Goal: Task Accomplishment & Management: Manage account settings

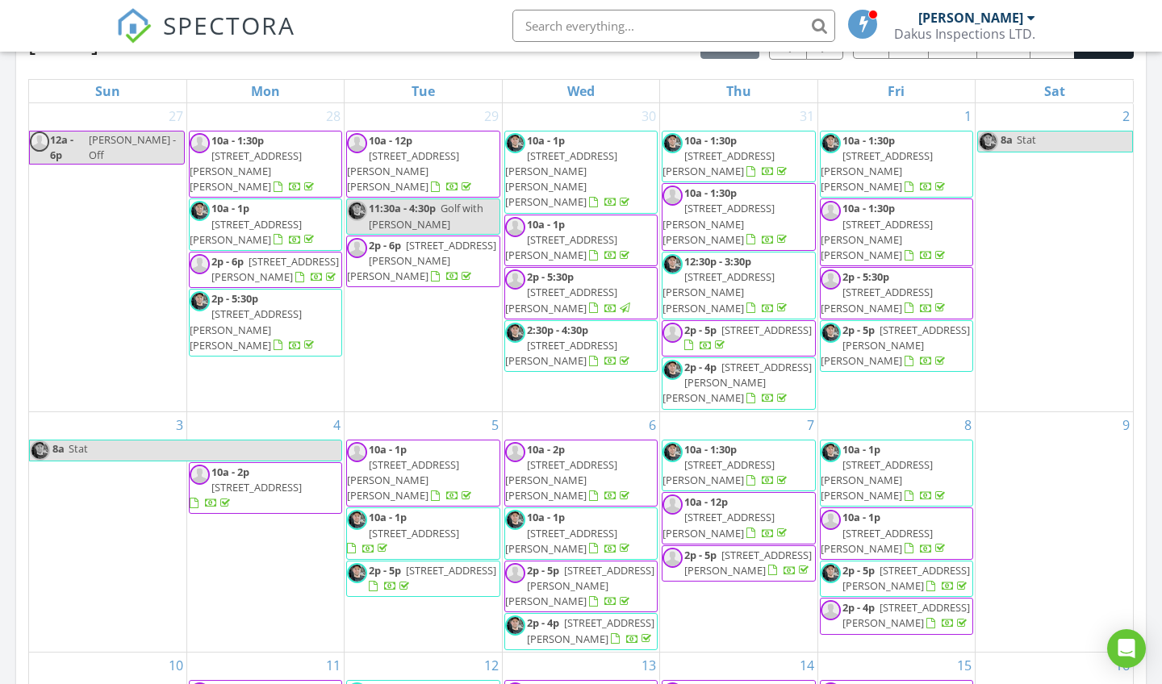
scroll to position [565, 0]
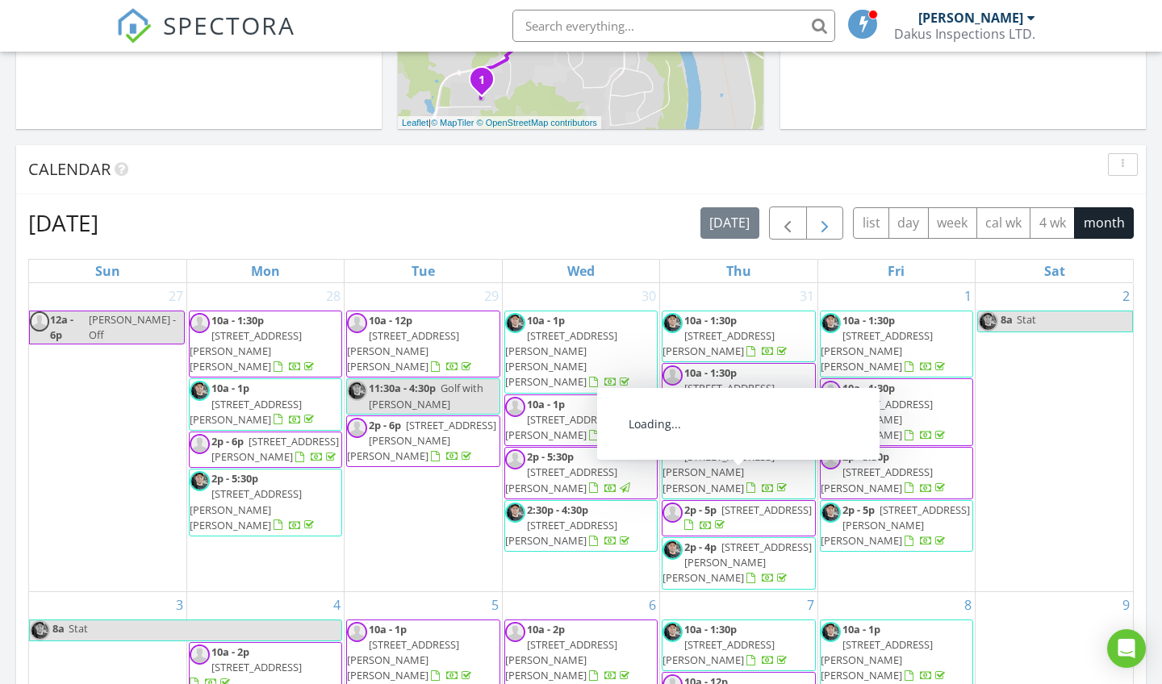
click at [823, 229] on span "button" at bounding box center [824, 223] width 19 height 19
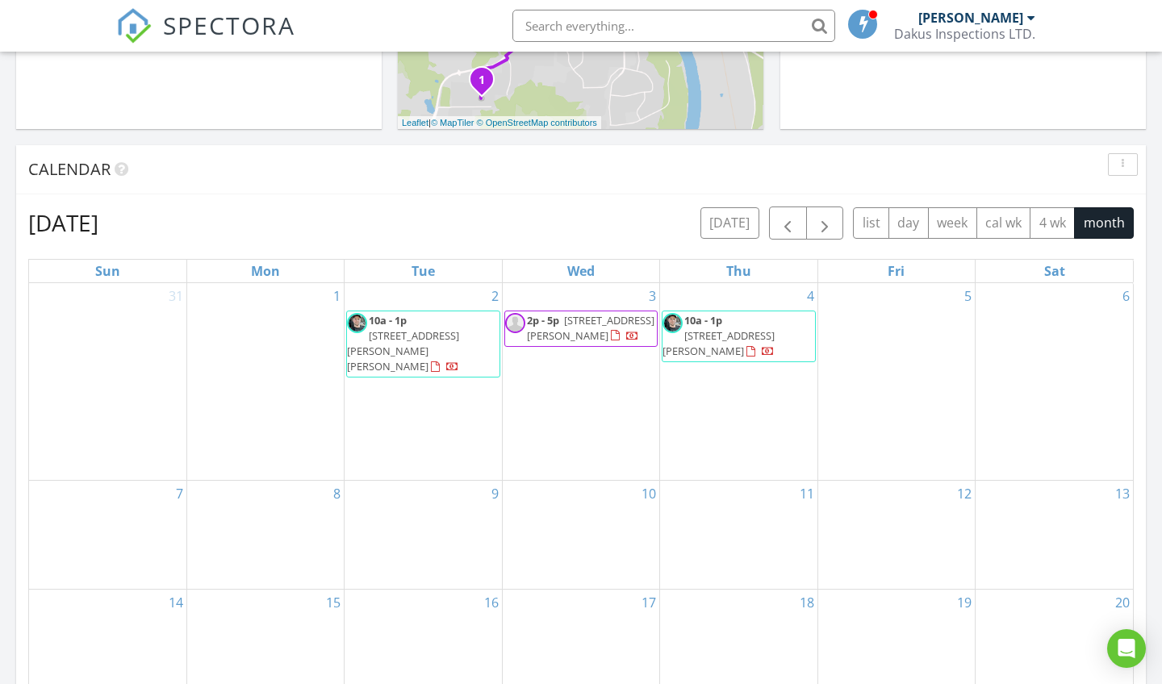
click at [432, 380] on div "2 10a - 1p 7717 Kingsley Crescent, Prince George V2N 3M9" at bounding box center [422, 382] width 157 height 198
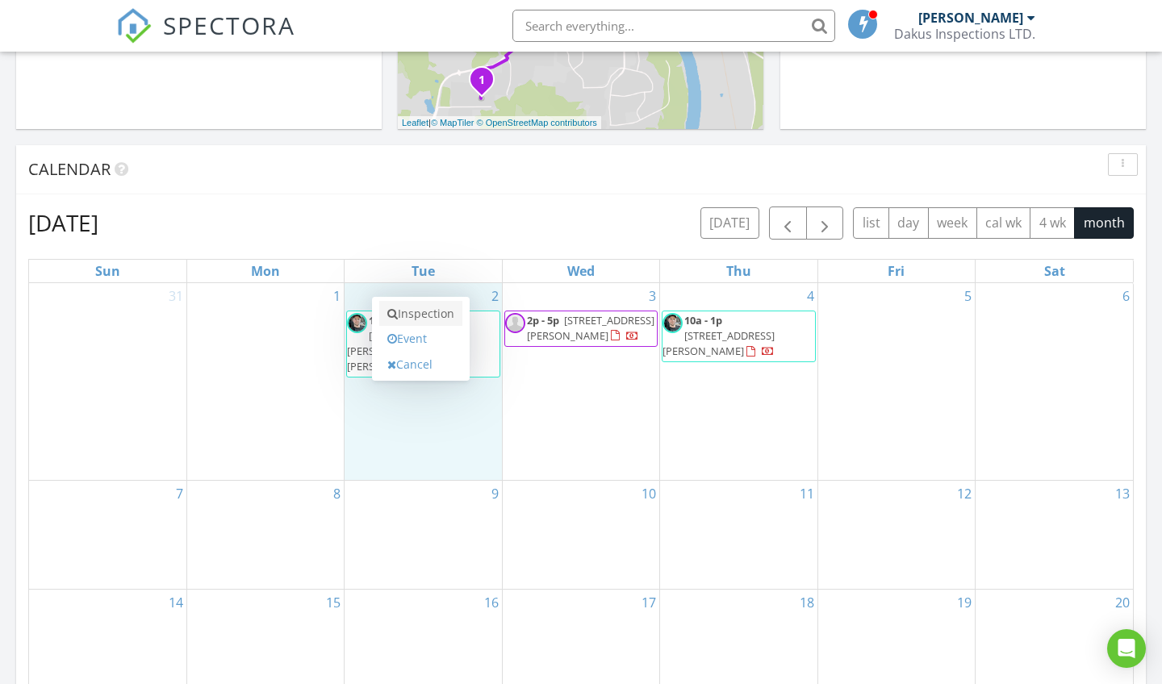
click at [412, 310] on link "Inspection" at bounding box center [420, 314] width 83 height 26
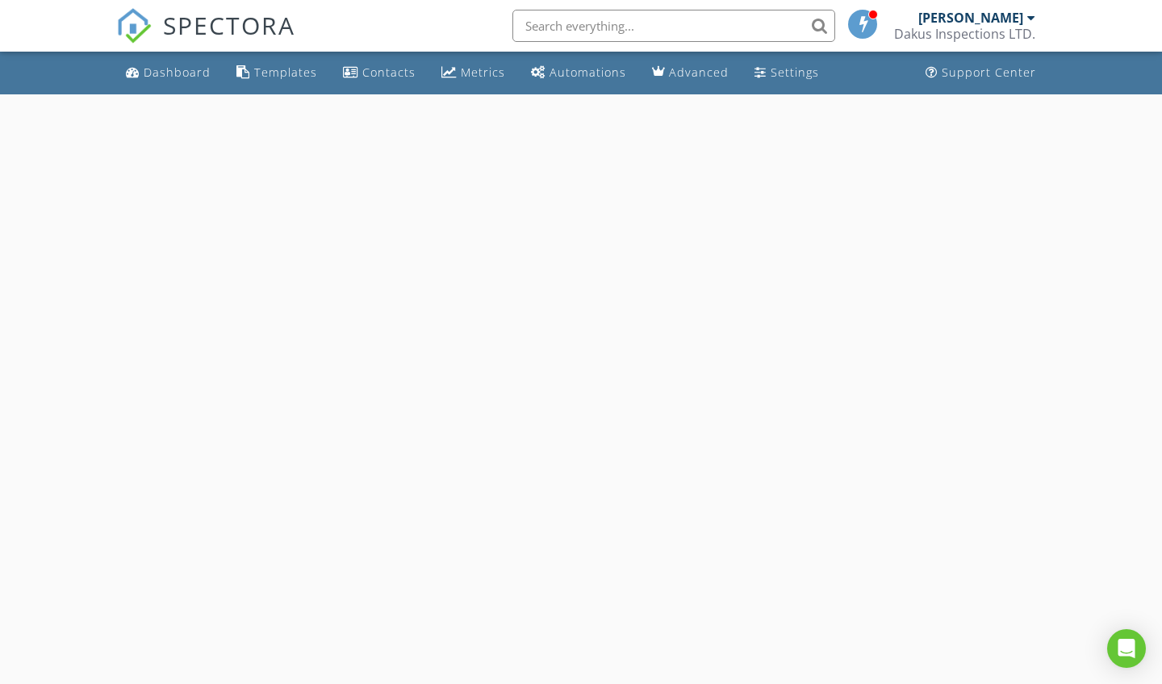
select select "8"
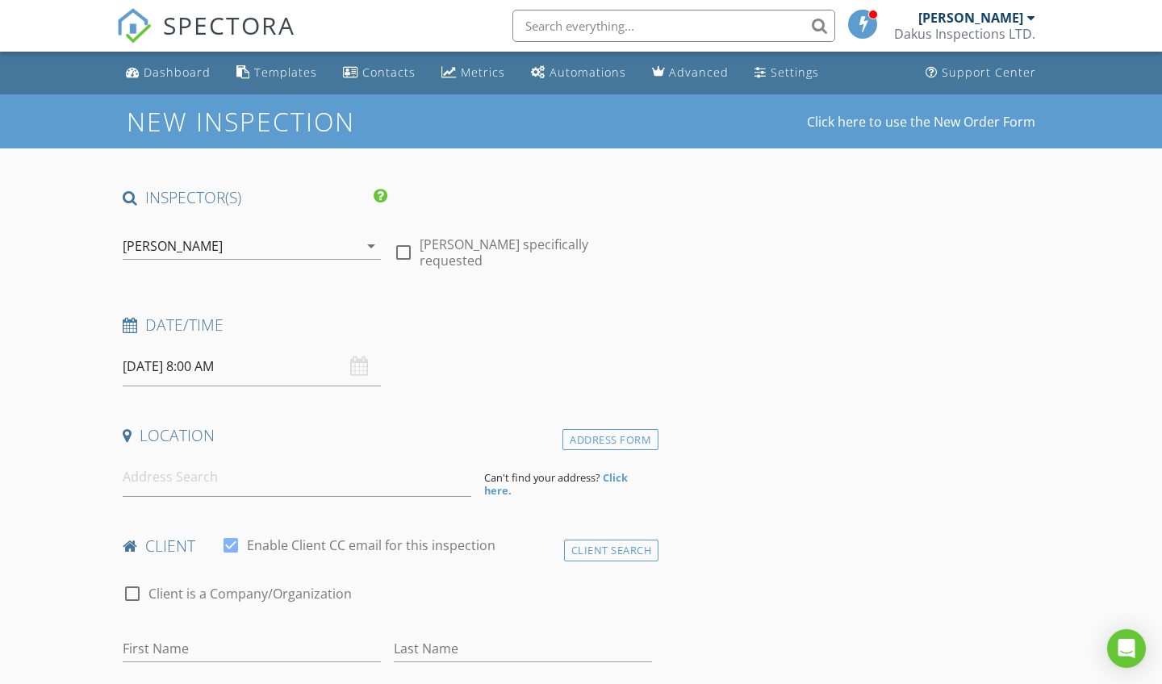
click at [294, 372] on input "09/02/2025 8:00 AM" at bounding box center [252, 367] width 258 height 40
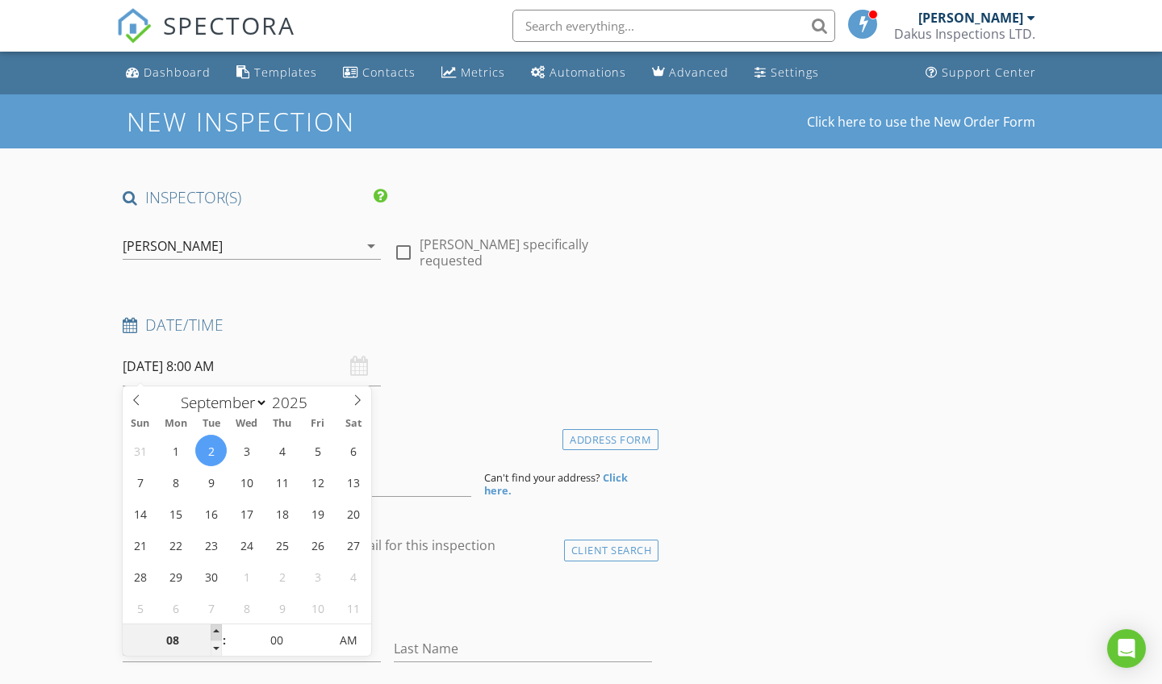
type input "09"
type input "09/02/2025 9:00 AM"
click at [215, 633] on span at bounding box center [216, 632] width 11 height 16
type input "10"
type input "09/02/2025 10:00 AM"
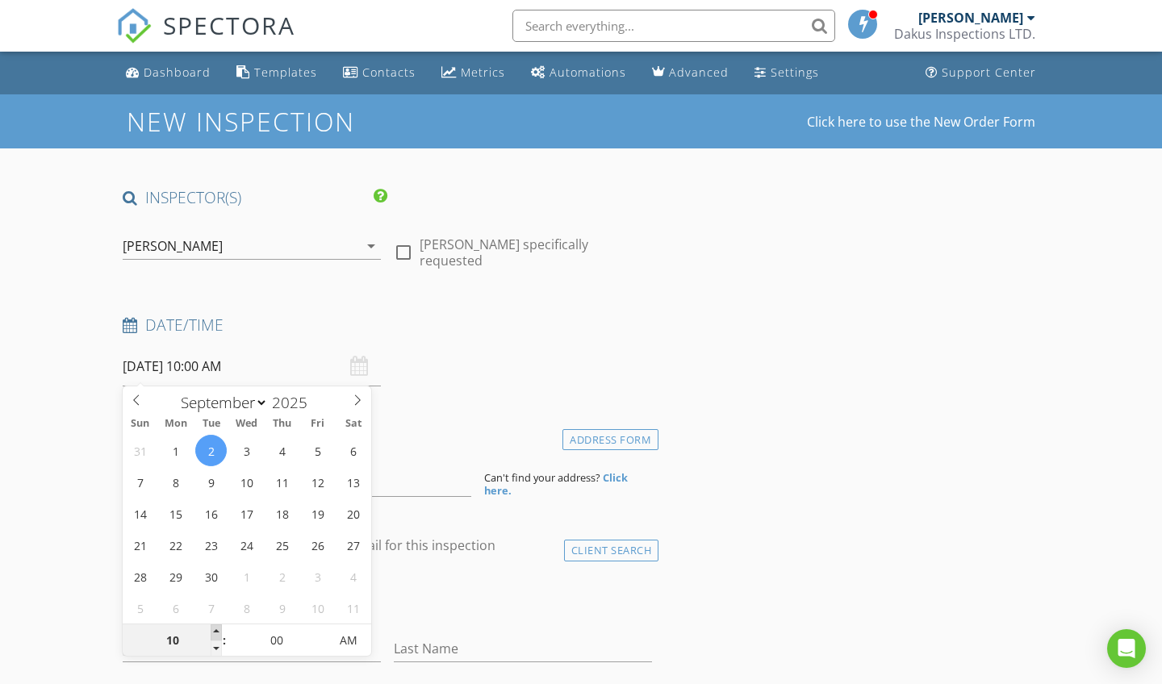
click at [215, 633] on span at bounding box center [216, 632] width 11 height 16
type input "11"
type input "09/02/2025 11:00 AM"
click at [215, 633] on span at bounding box center [216, 632] width 11 height 16
type input "12"
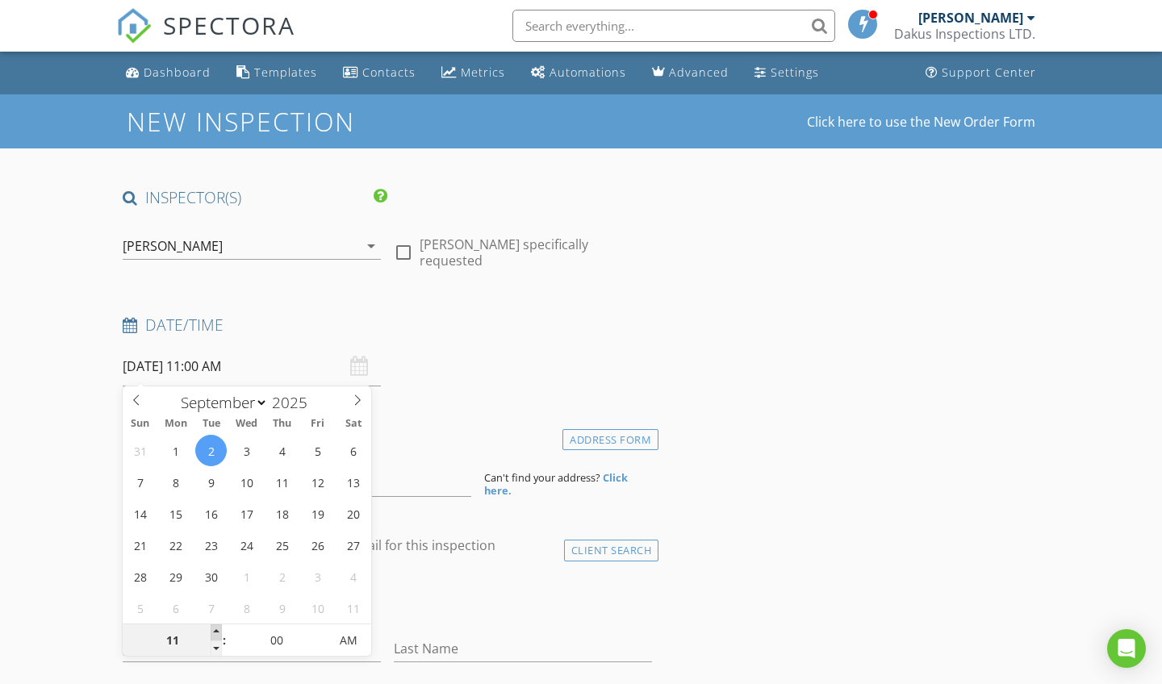
type input "09/02/2025 12:00 PM"
click at [215, 633] on span at bounding box center [216, 632] width 11 height 16
type input "01"
type input "09/02/2025 1:00 PM"
click at [215, 633] on span at bounding box center [216, 632] width 11 height 16
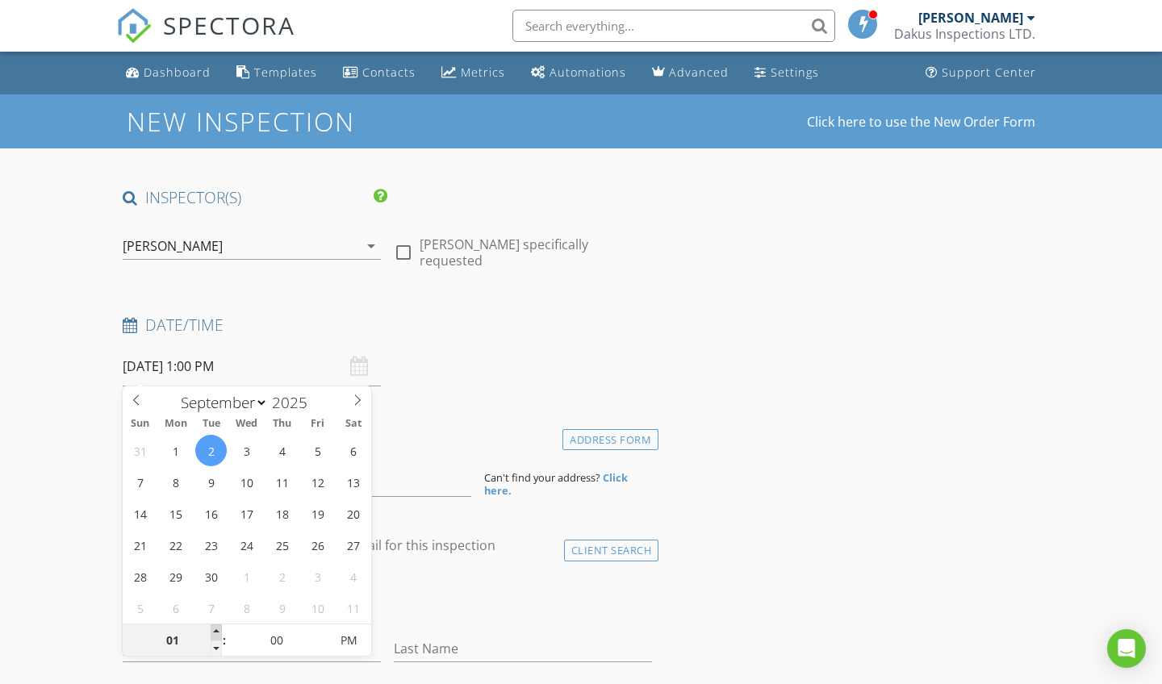
type input "02"
type input "09/02/2025 2:00 PM"
click at [215, 633] on span at bounding box center [216, 632] width 11 height 16
click at [584, 260] on div "check_box_outline_blank Cole Dakus specifically requested" at bounding box center [522, 248] width 271 height 56
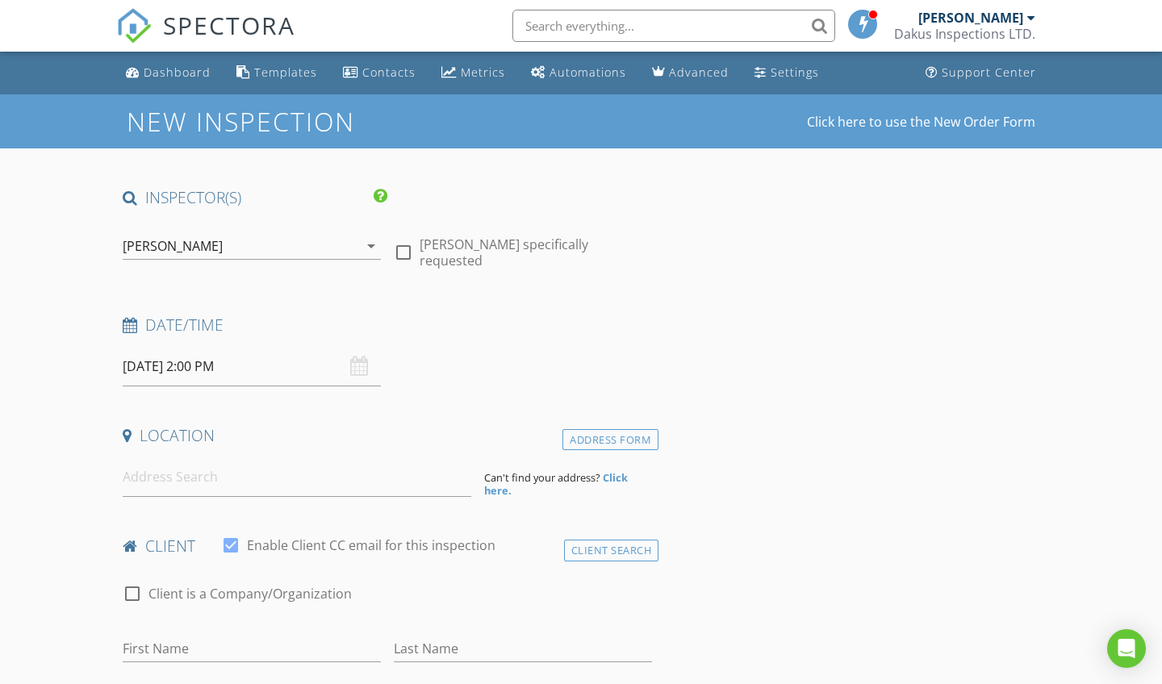
click at [347, 484] on input at bounding box center [297, 477] width 349 height 40
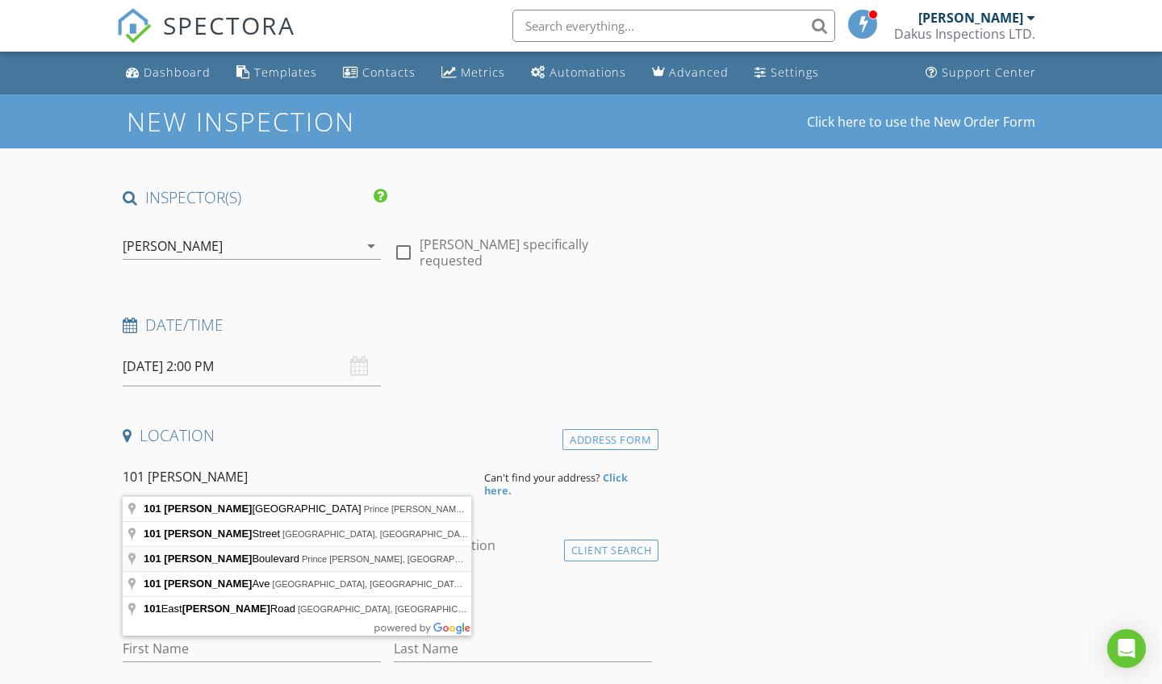
type input "101 Tabor Boulevard, Prince George, BC, Canada"
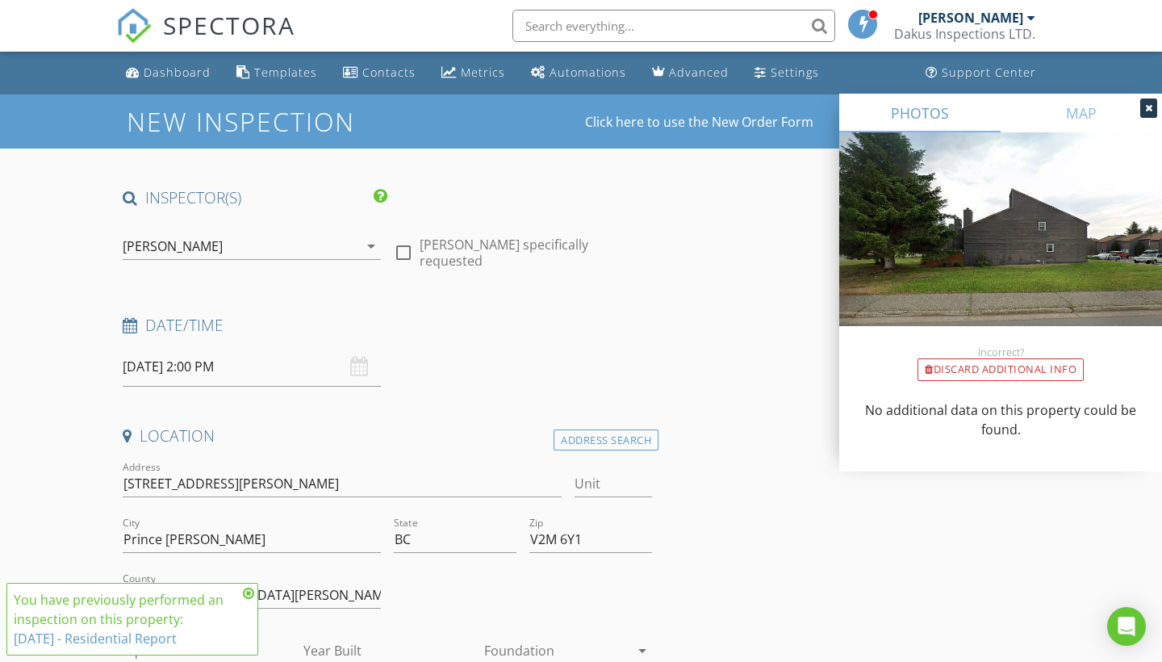
scroll to position [206, 0]
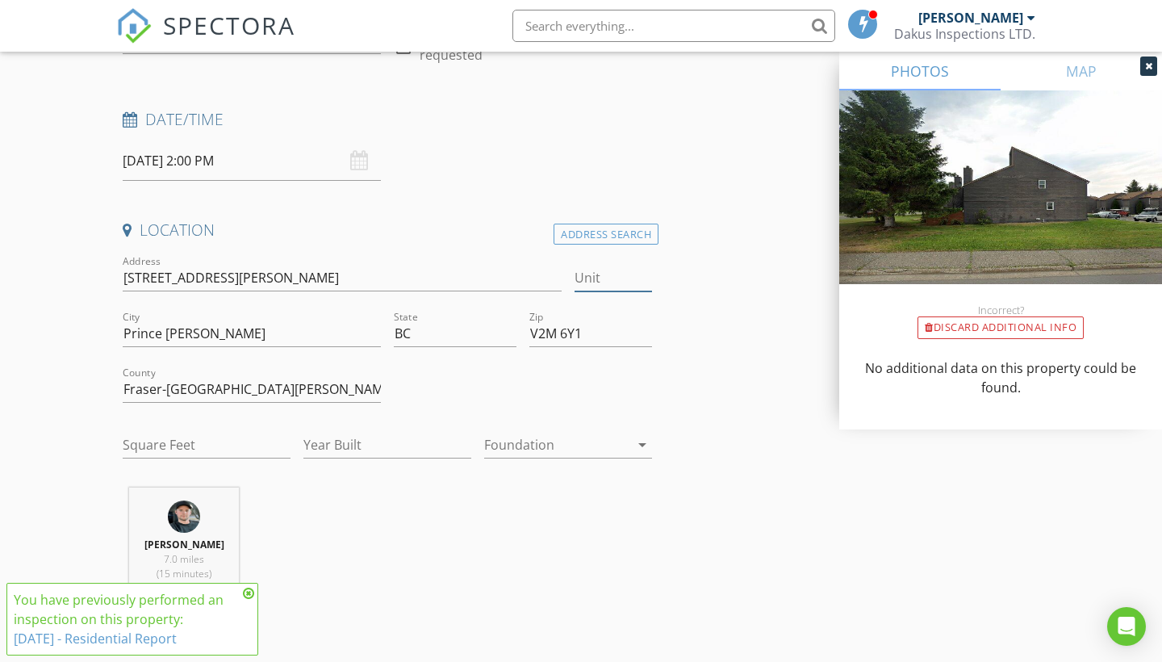
click at [616, 277] on input "Unit" at bounding box center [612, 278] width 77 height 27
type input "124"
click at [202, 441] on input "Square Feet" at bounding box center [207, 445] width 168 height 27
type input "1089"
click at [382, 442] on input "Year Built" at bounding box center [387, 445] width 168 height 27
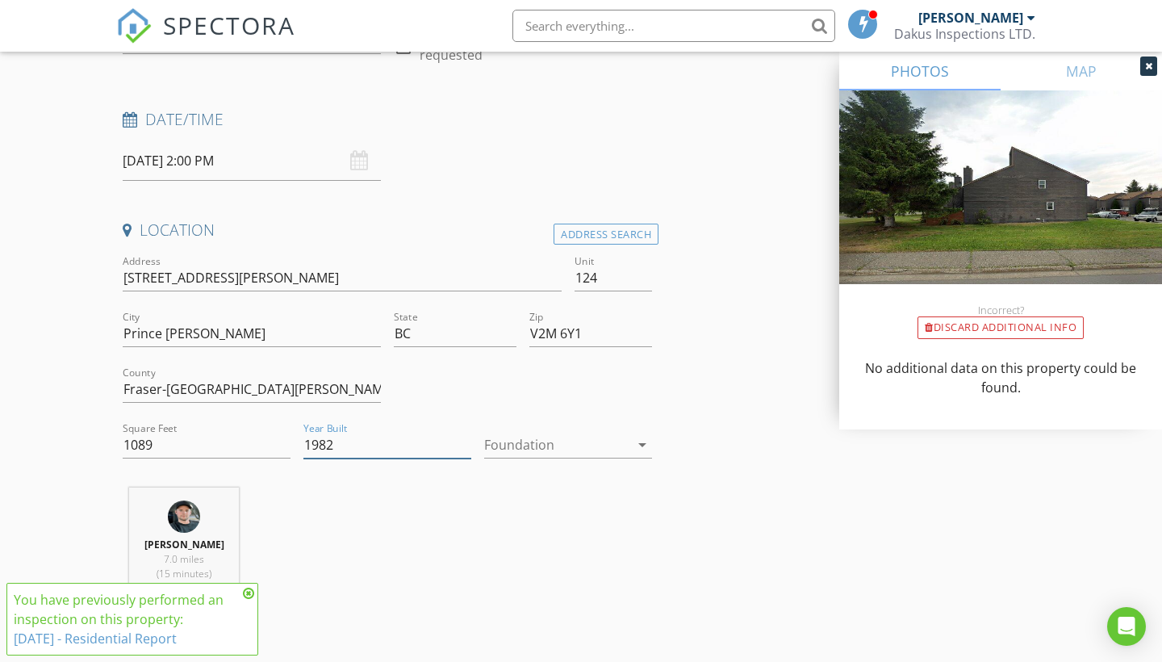
type input "1982"
click at [536, 445] on div at bounding box center [556, 445] width 145 height 26
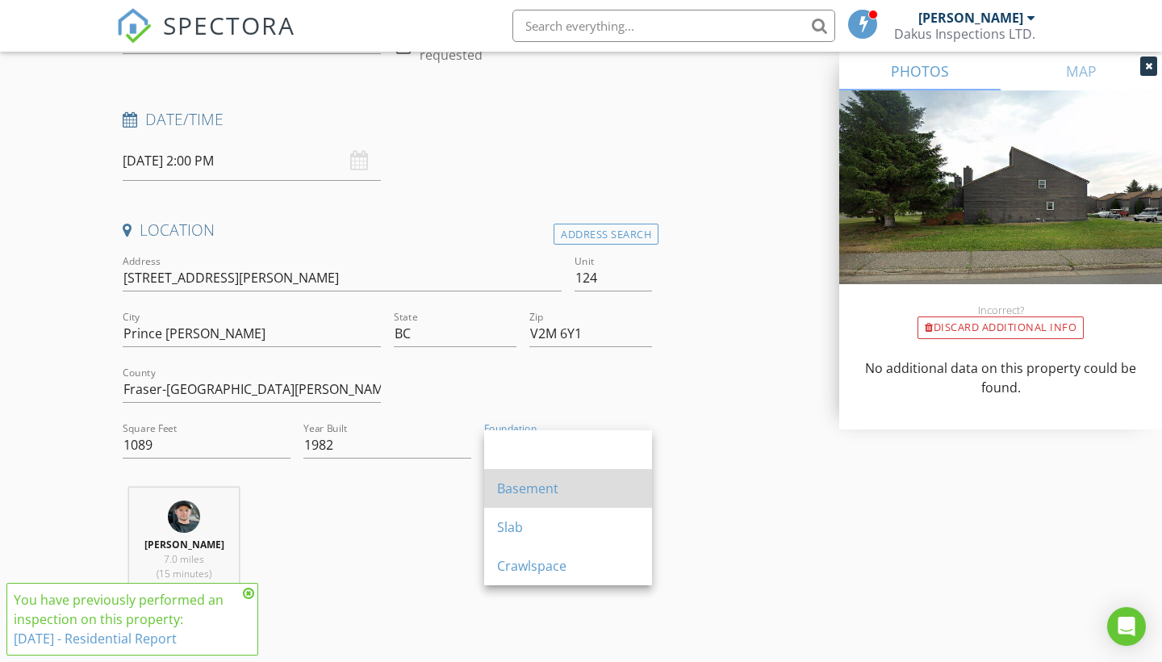
click at [559, 478] on div "Basement" at bounding box center [568, 487] width 142 height 19
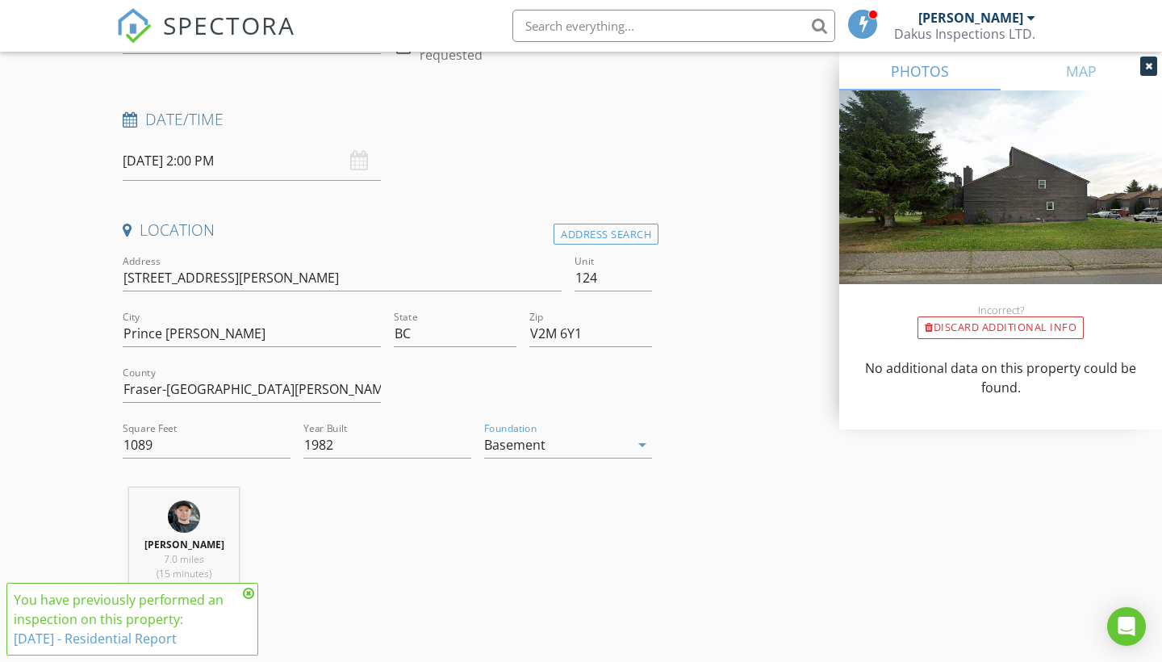
click at [251, 596] on icon at bounding box center [248, 593] width 11 height 13
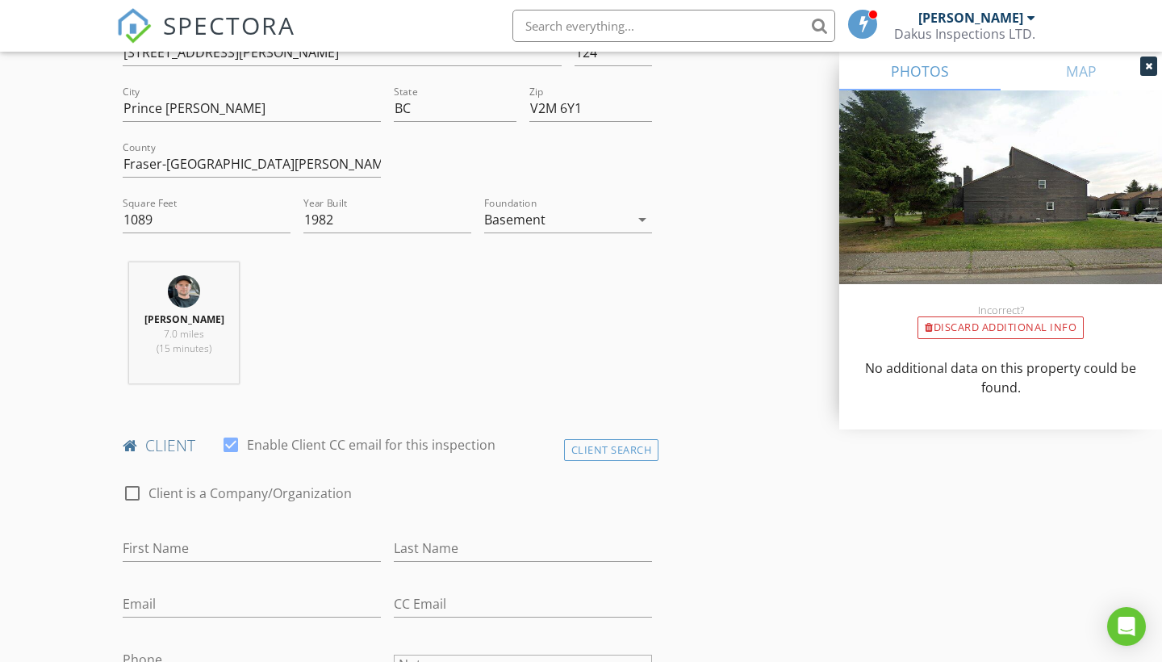
scroll to position [588, 0]
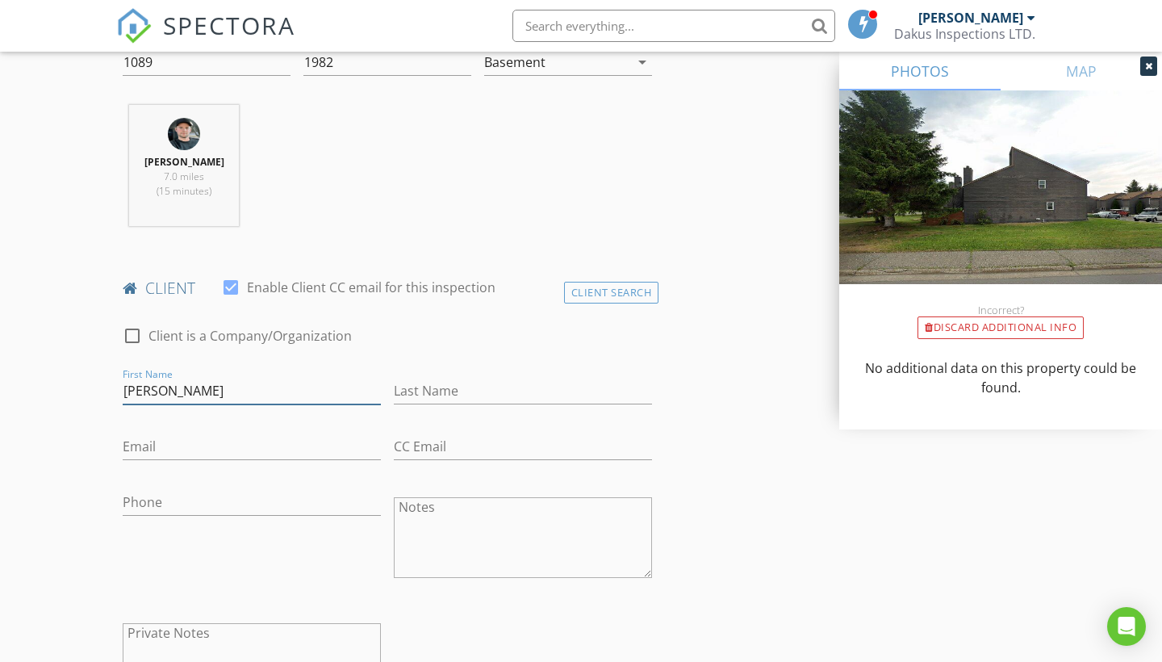
type input "Vickie"
type input "Stephenson"
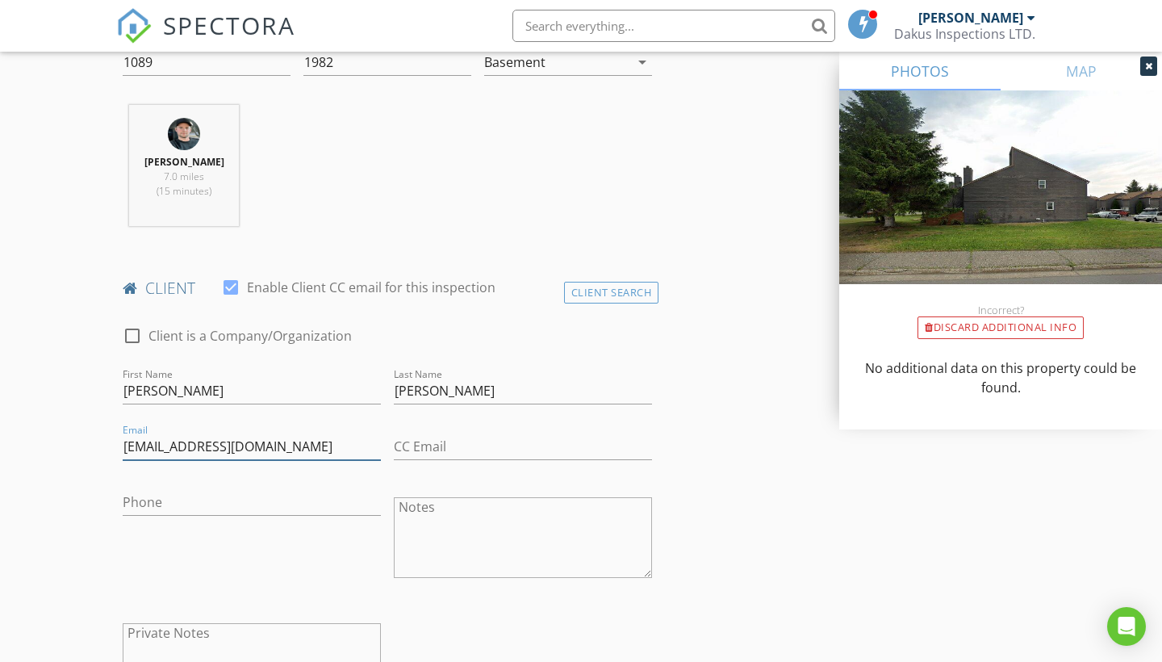
type input "starlightfx@telus.net"
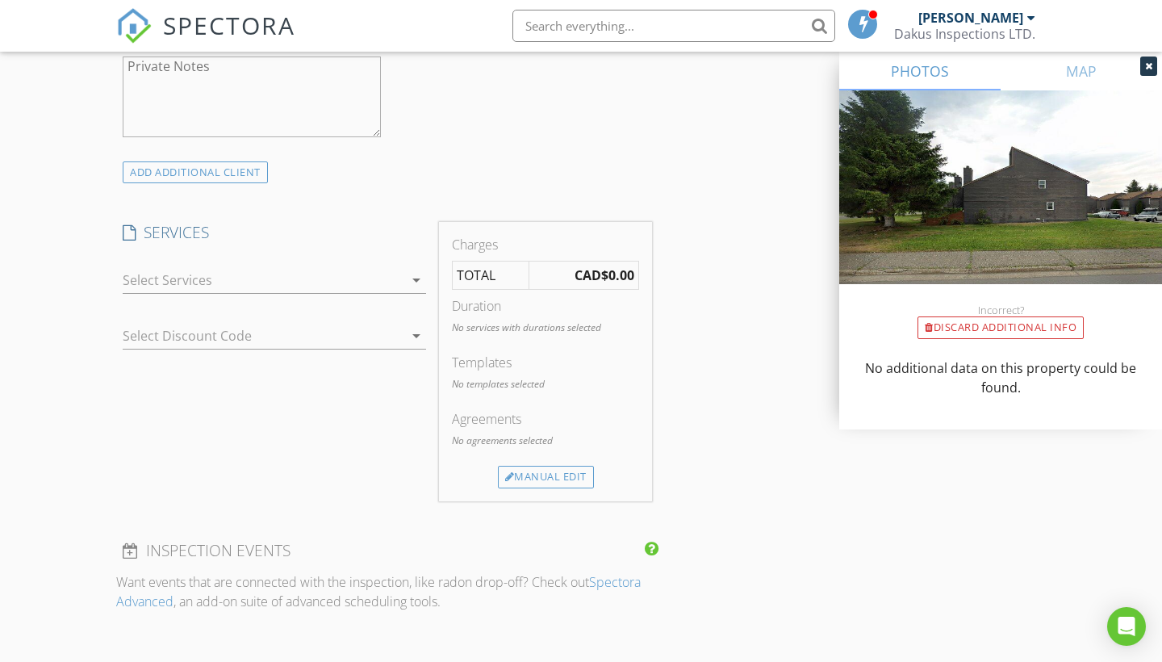
scroll to position [1155, 0]
type input "250-617-8998"
click at [244, 278] on div at bounding box center [263, 279] width 281 height 26
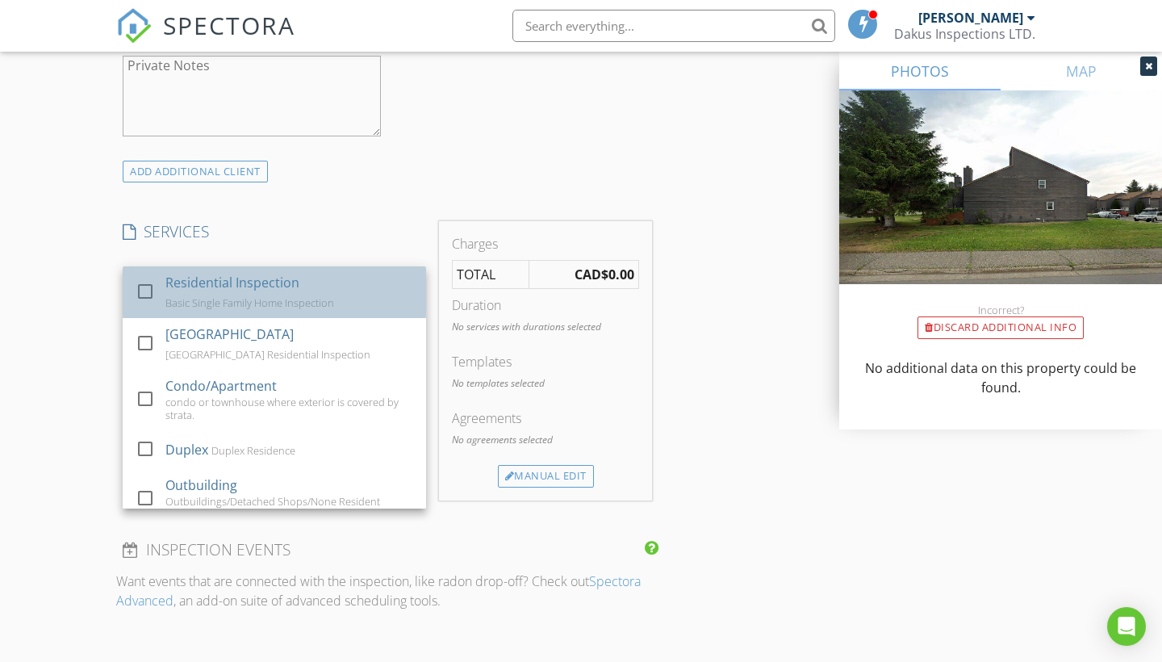
click at [178, 286] on div "Residential Inspection" at bounding box center [232, 282] width 134 height 19
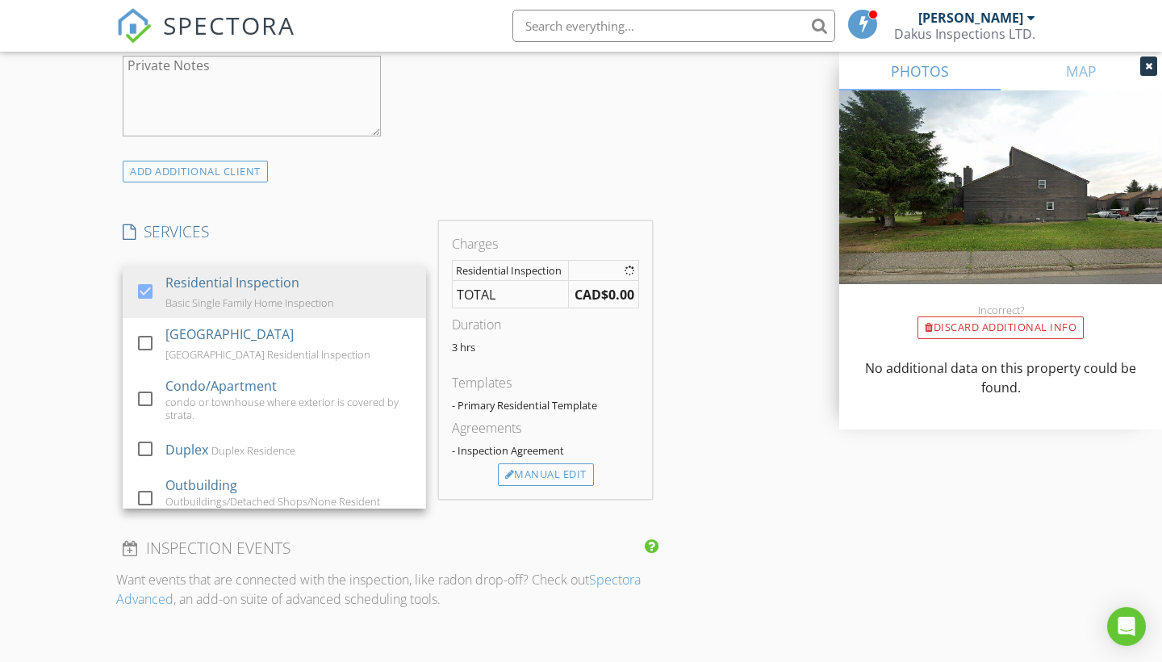
click at [35, 267] on div "New Inspection Click here to use the New Order Form INSPECTOR(S) check_box Cole…" at bounding box center [581, 326] width 1162 height 2775
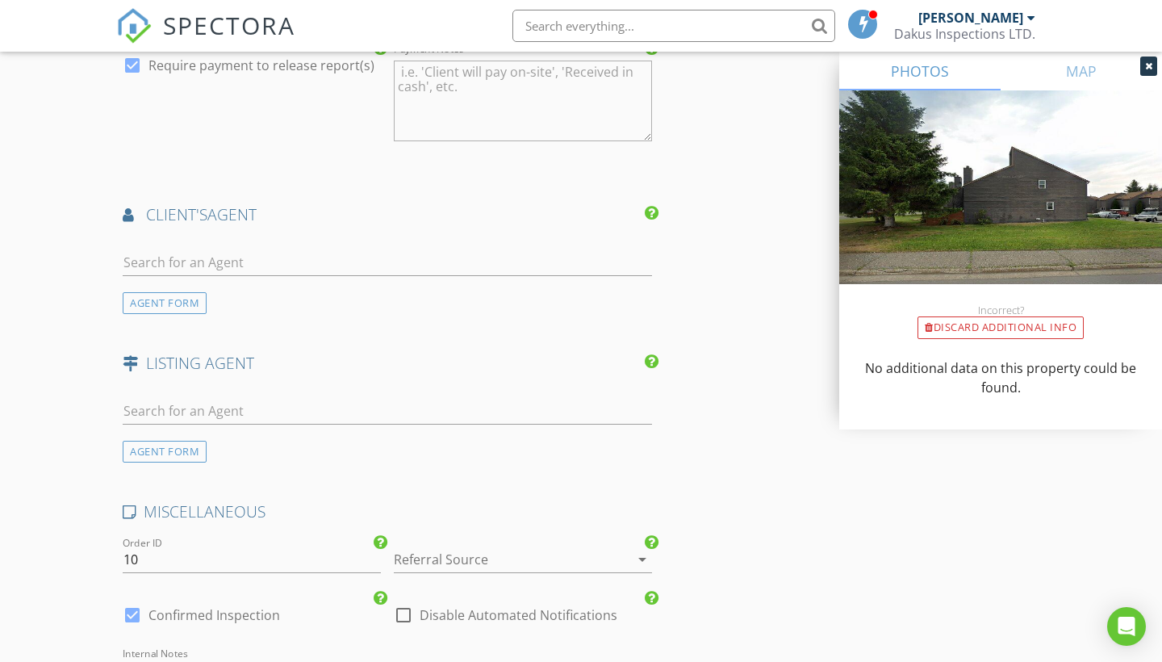
scroll to position [1923, 0]
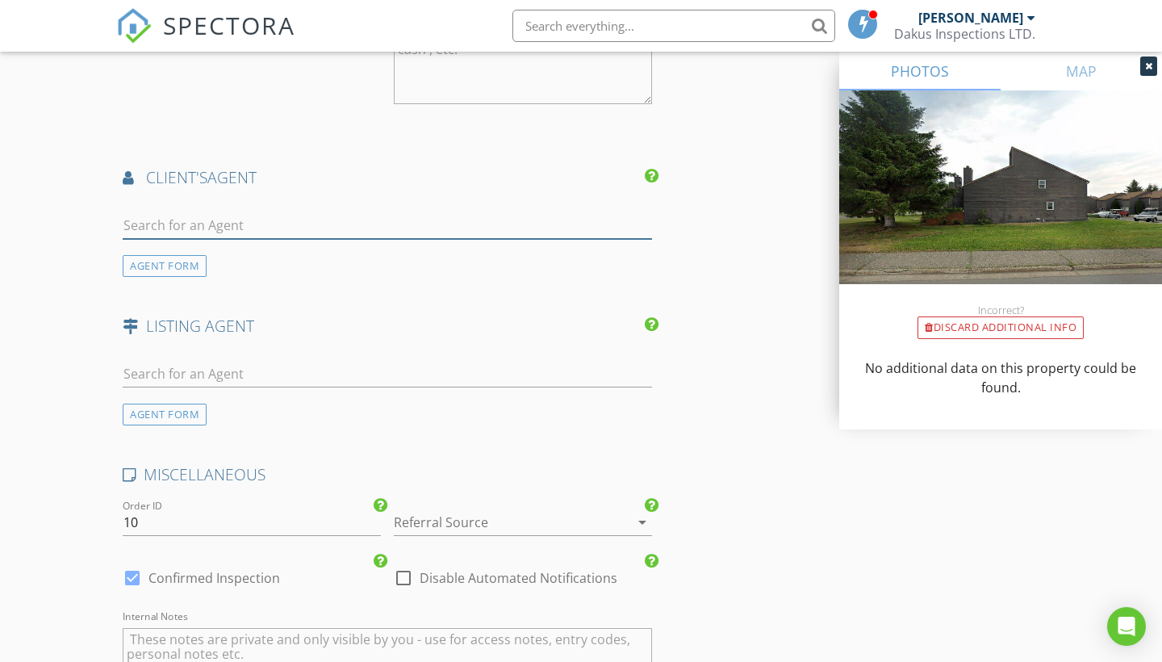
click at [345, 213] on input "text" at bounding box center [387, 225] width 529 height 27
type input "spenc"
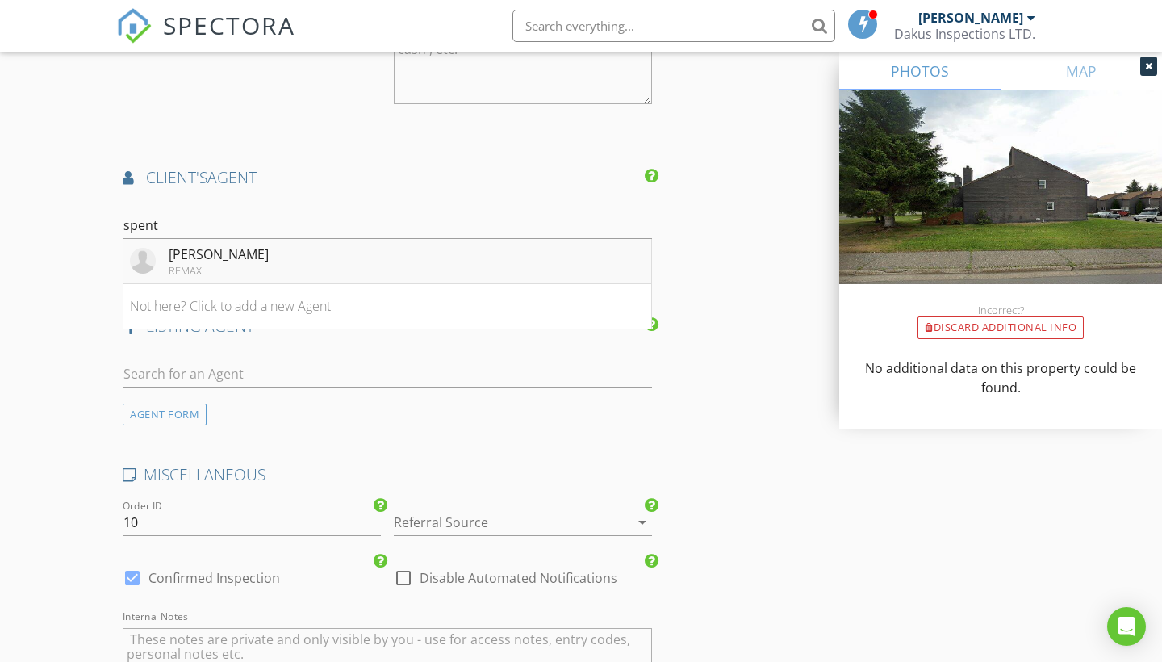
drag, startPoint x: 345, startPoint y: 213, endPoint x: 285, endPoint y: 256, distance: 74.1
click at [285, 256] on li "Spencer Gull REMAX" at bounding box center [387, 261] width 528 height 45
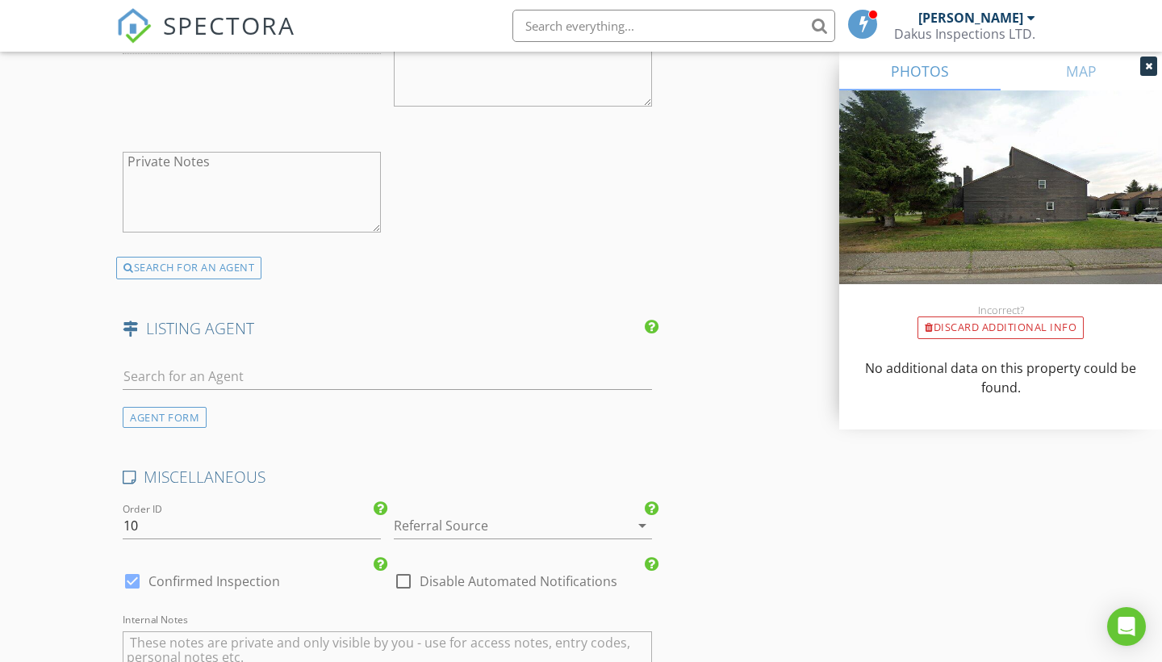
scroll to position [2299, 0]
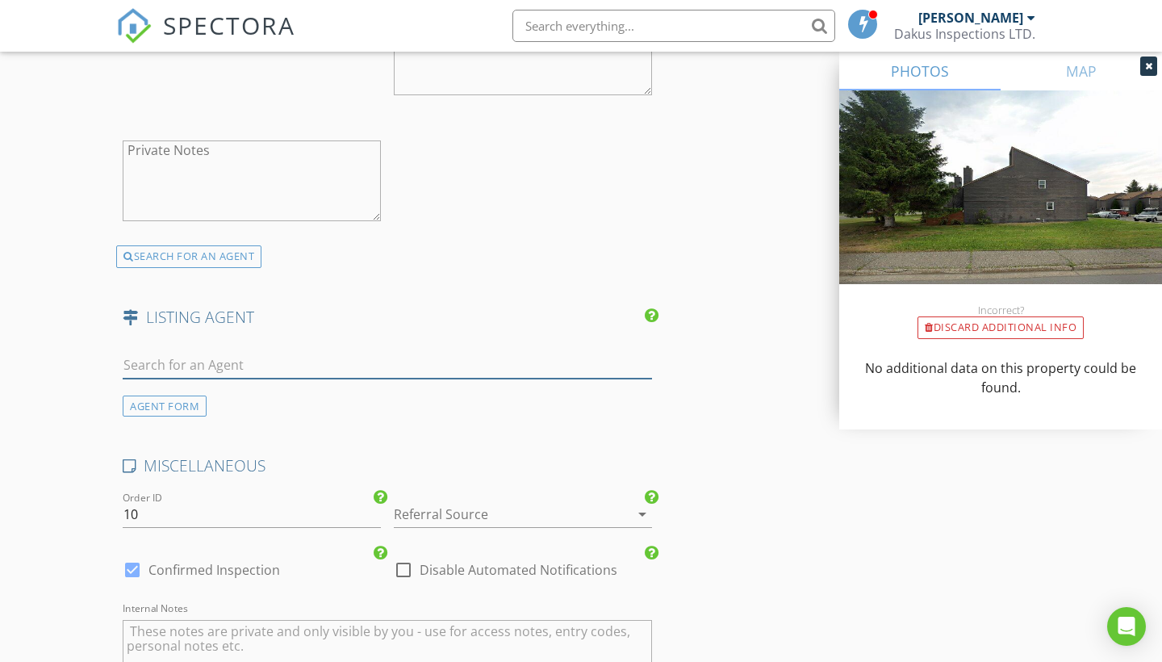
click at [322, 354] on input "text" at bounding box center [387, 365] width 529 height 27
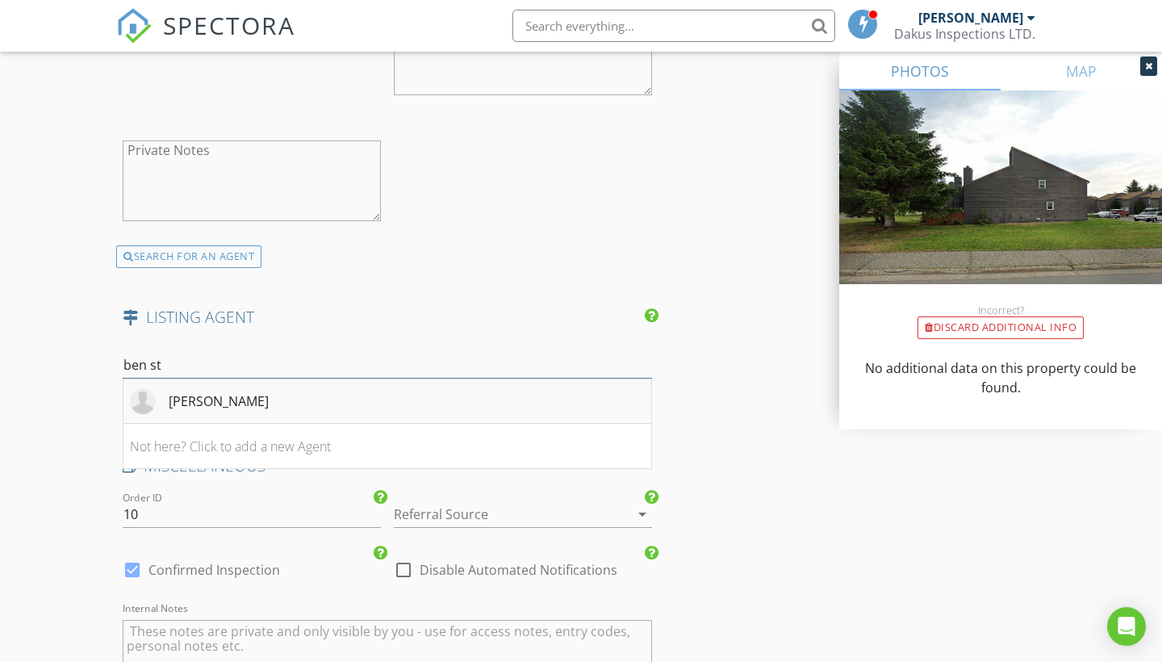
type input "ben st"
click at [244, 394] on div "Ben Stratton" at bounding box center [219, 400] width 100 height 19
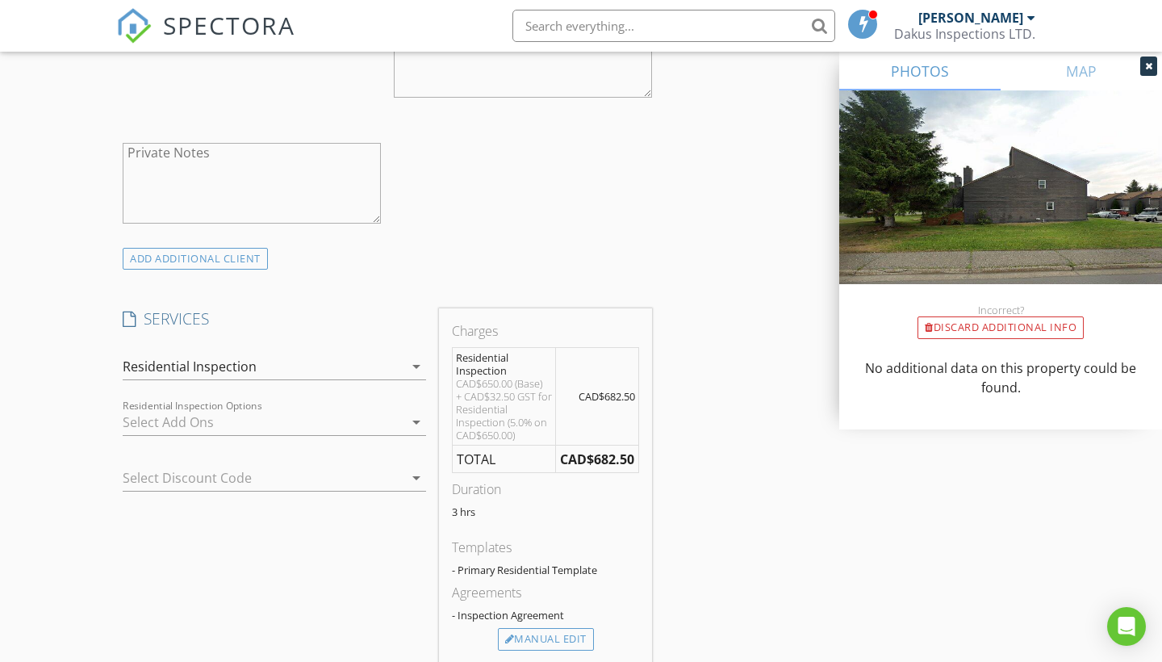
scroll to position [1087, 0]
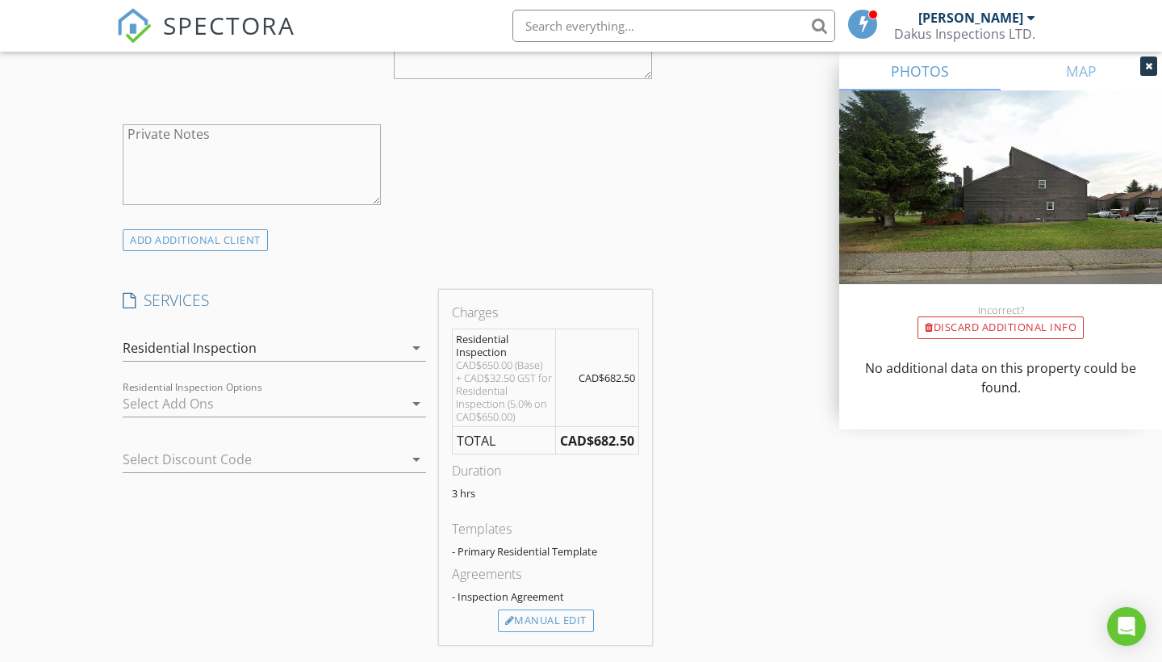
click at [269, 352] on div "Residential Inspection" at bounding box center [263, 348] width 281 height 26
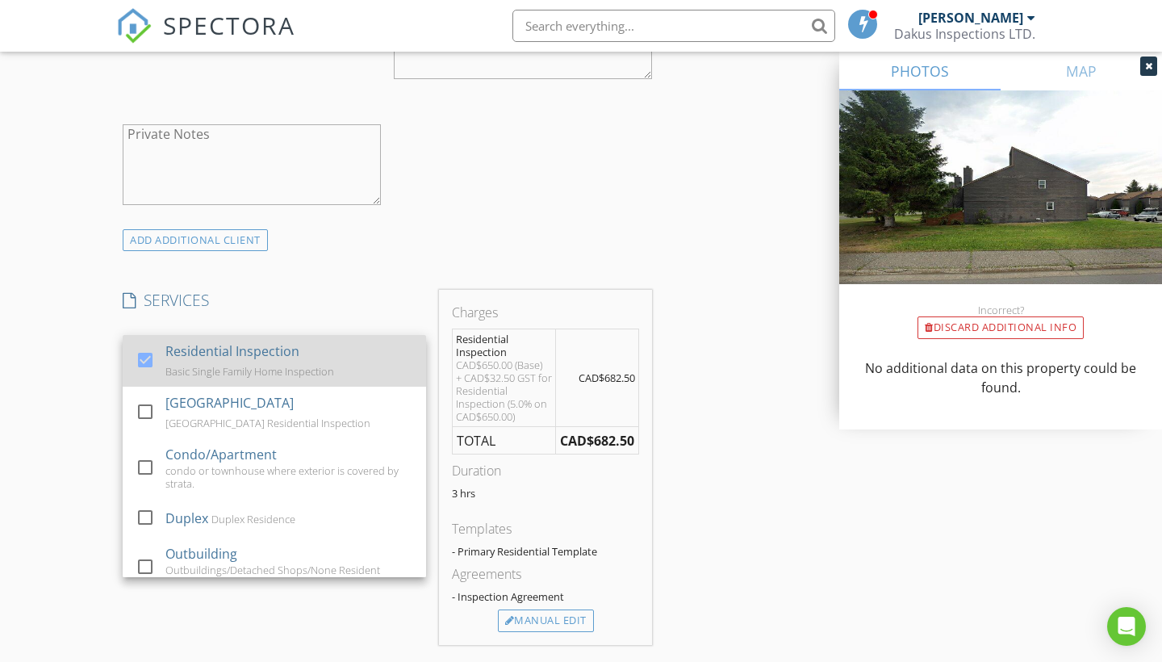
click at [146, 365] on div at bounding box center [144, 359] width 27 height 27
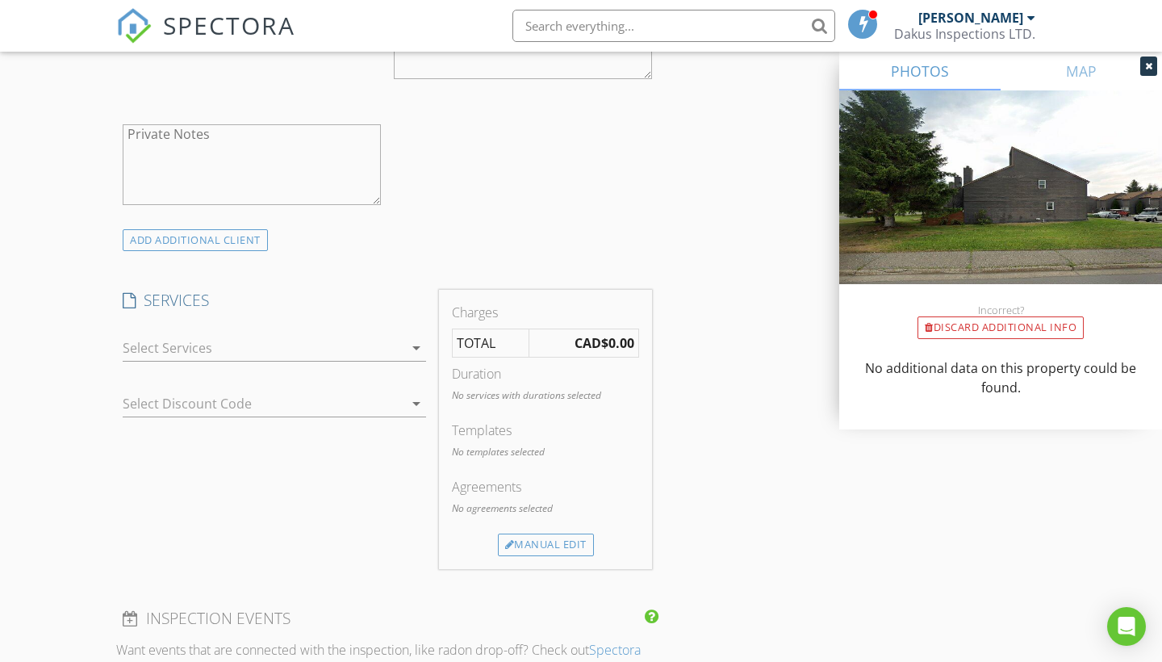
click at [261, 343] on div at bounding box center [263, 348] width 281 height 26
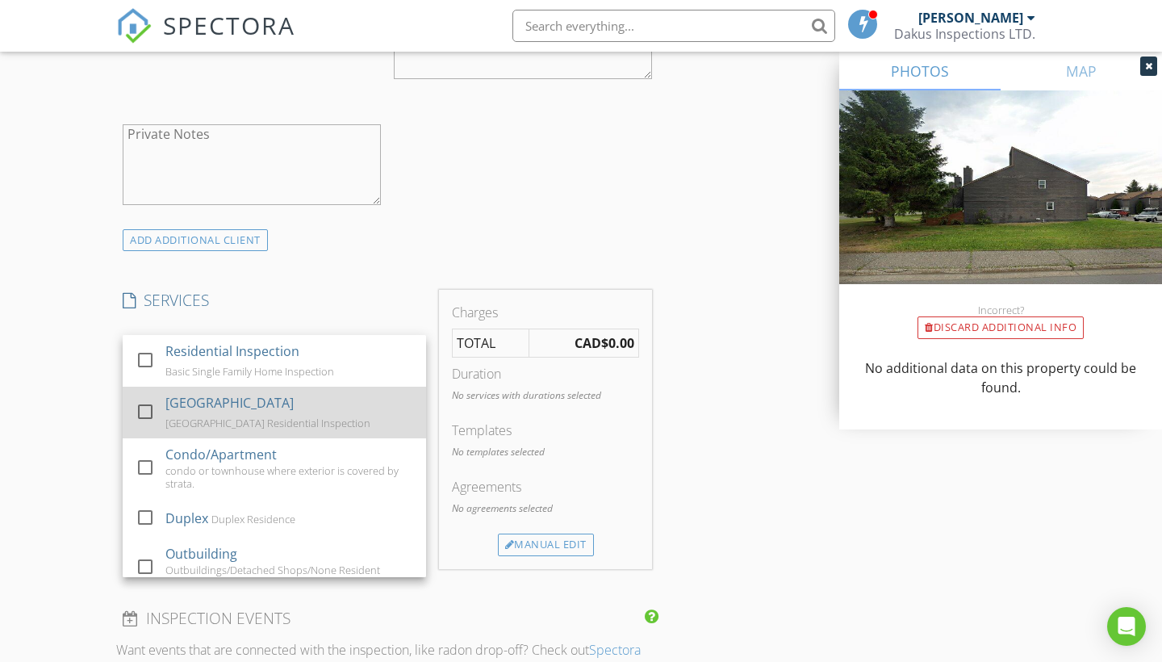
click at [144, 404] on div at bounding box center [144, 411] width 27 height 27
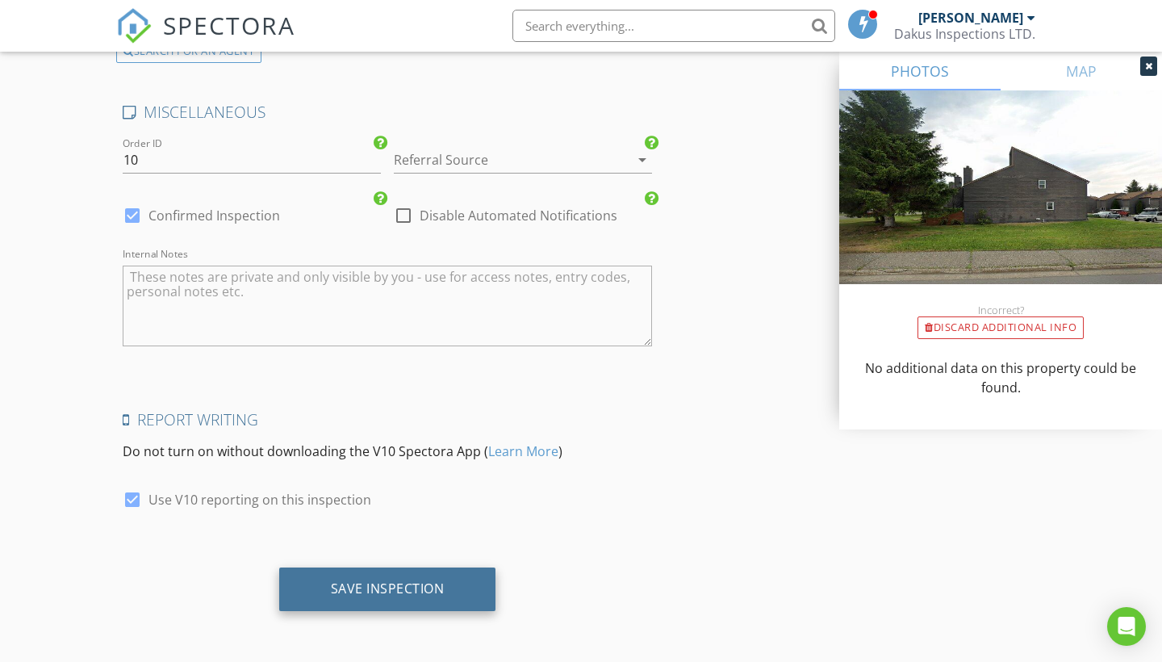
scroll to position [3002, 0]
click at [398, 582] on div "Save Inspection" at bounding box center [388, 588] width 114 height 16
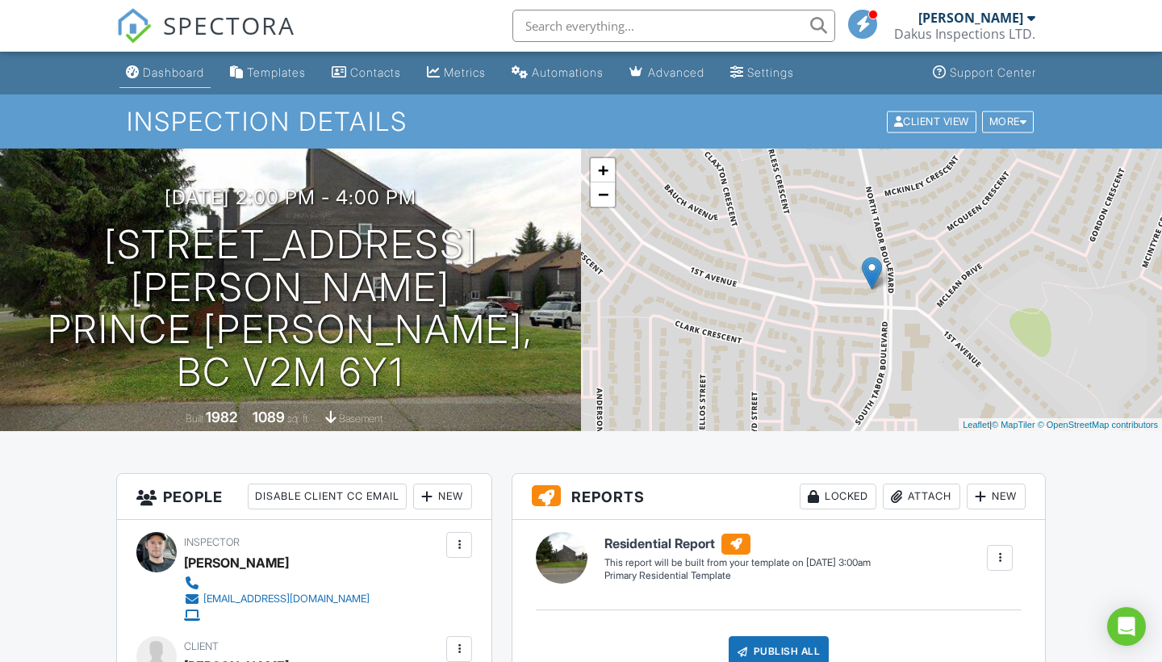
click at [160, 85] on link "Dashboard" at bounding box center [164, 73] width 91 height 30
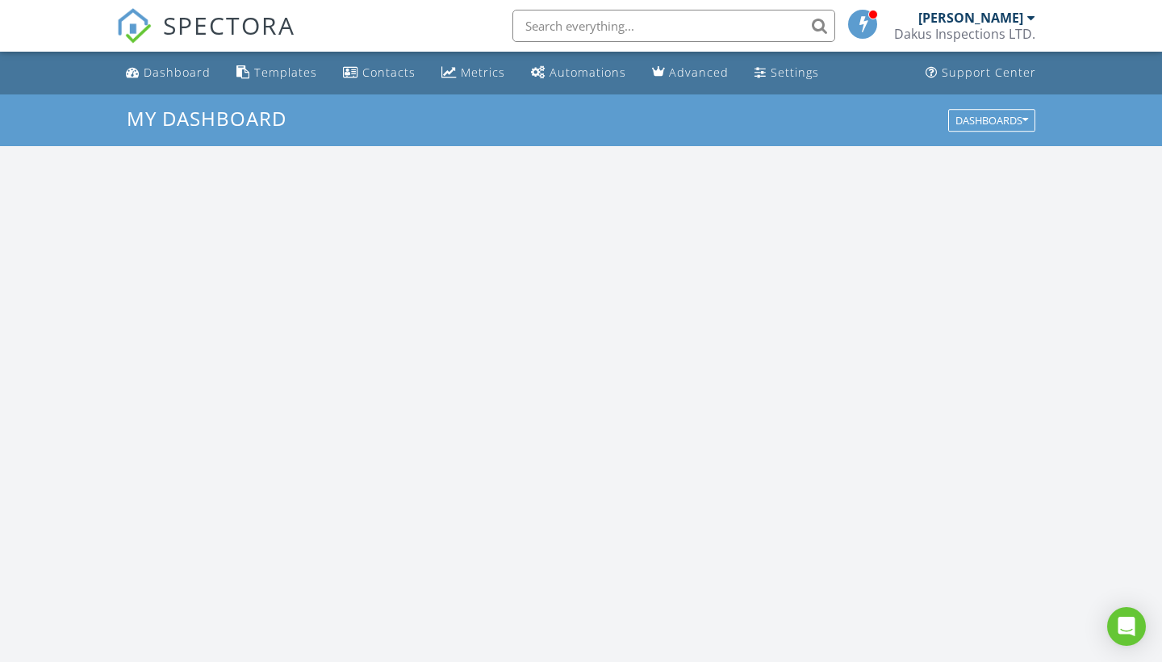
scroll to position [1469, 1163]
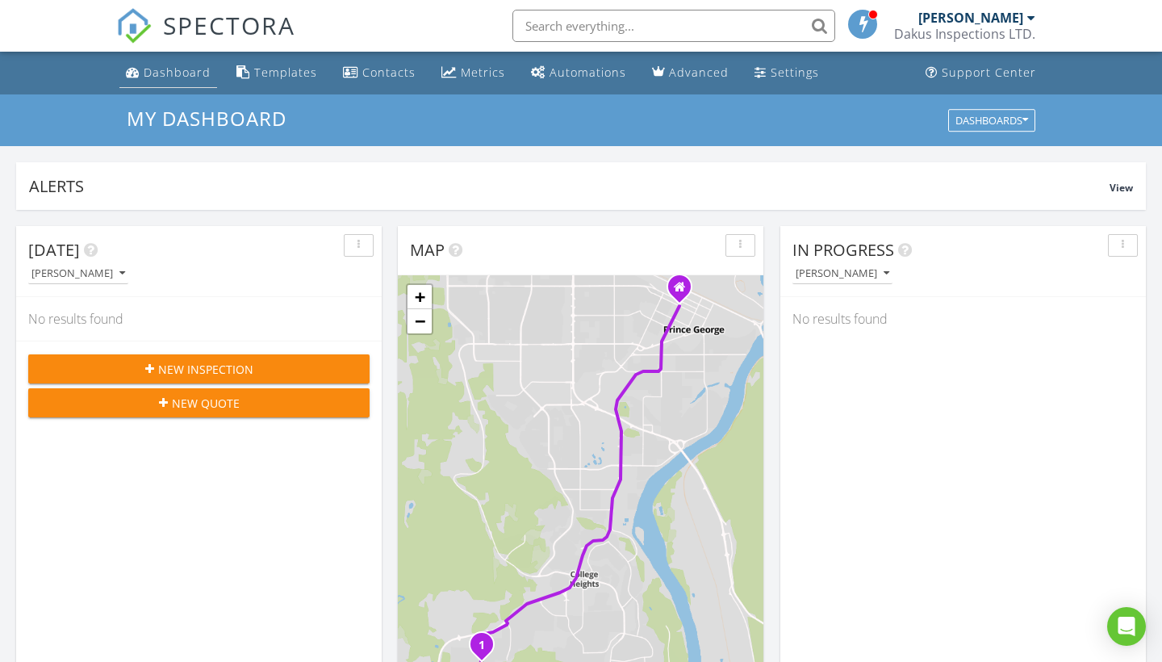
click at [157, 74] on div "Dashboard" at bounding box center [177, 72] width 67 height 15
click at [484, 73] on div "Metrics" at bounding box center [483, 72] width 44 height 15
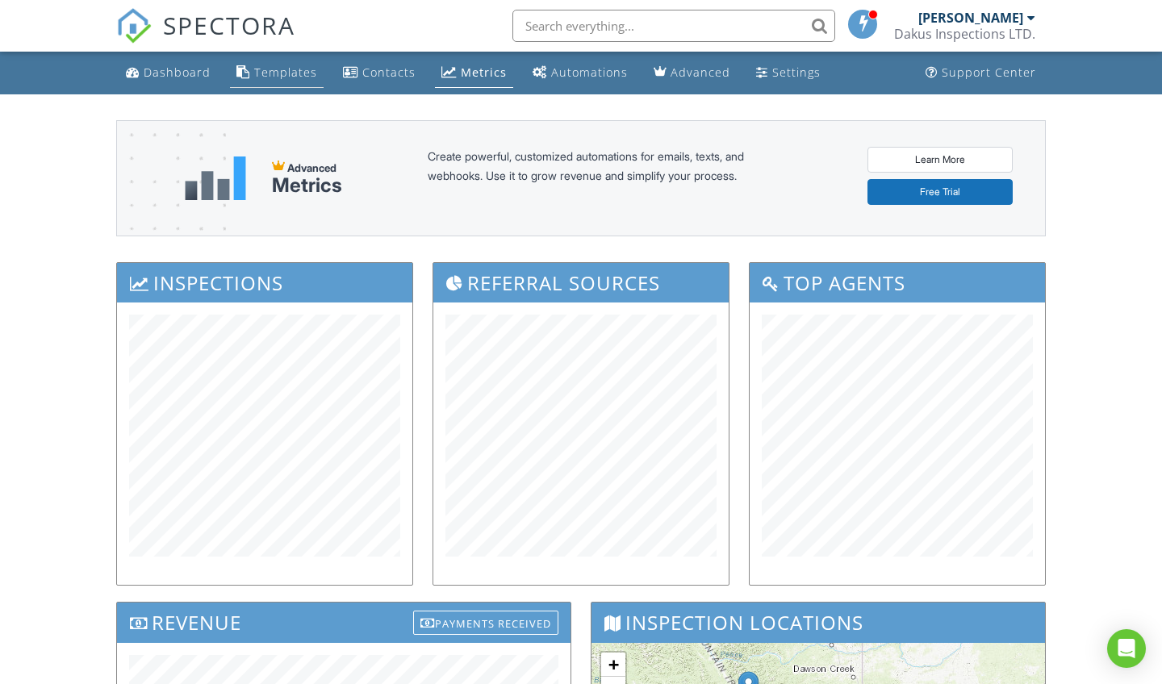
click at [269, 67] on div "Templates" at bounding box center [285, 72] width 63 height 15
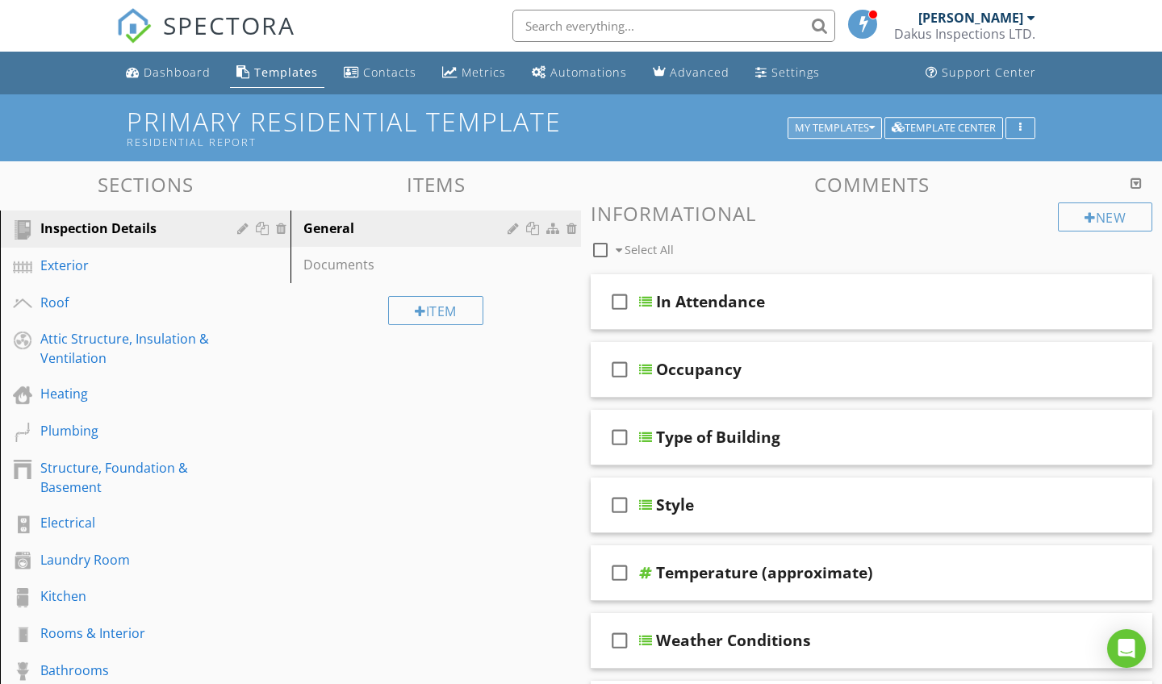
click at [811, 129] on div "My Templates" at bounding box center [835, 128] width 80 height 11
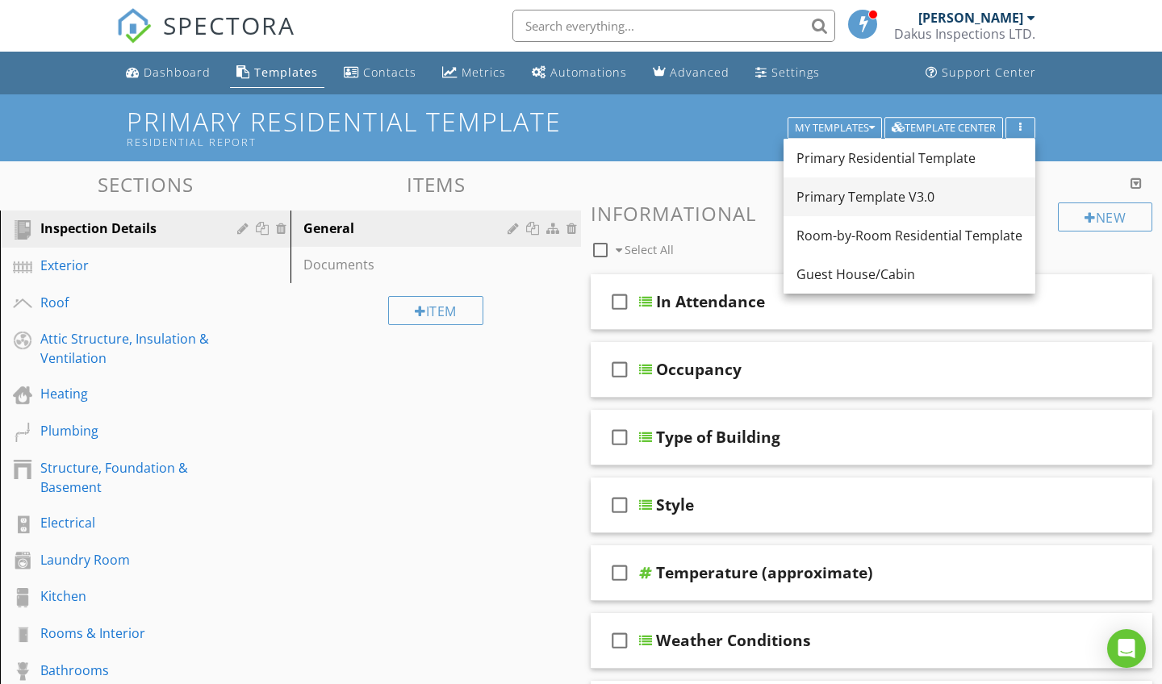
click at [837, 190] on div "Primary Template V3.0" at bounding box center [909, 196] width 226 height 19
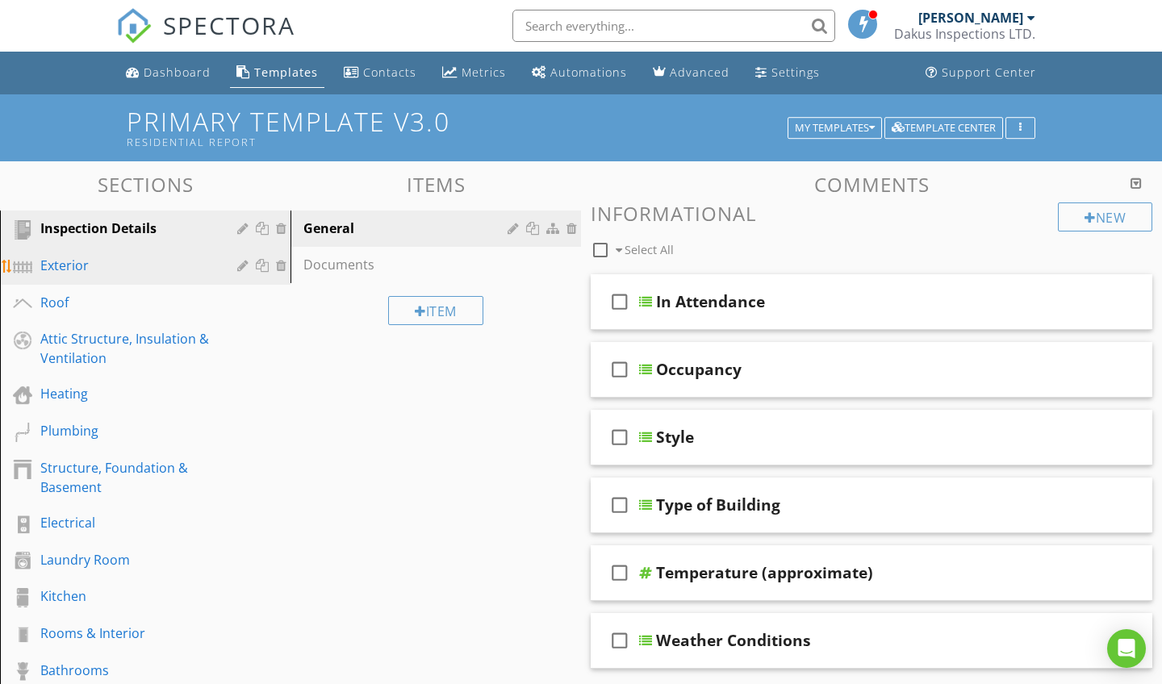
click at [87, 271] on div "Exterior" at bounding box center [126, 265] width 173 height 19
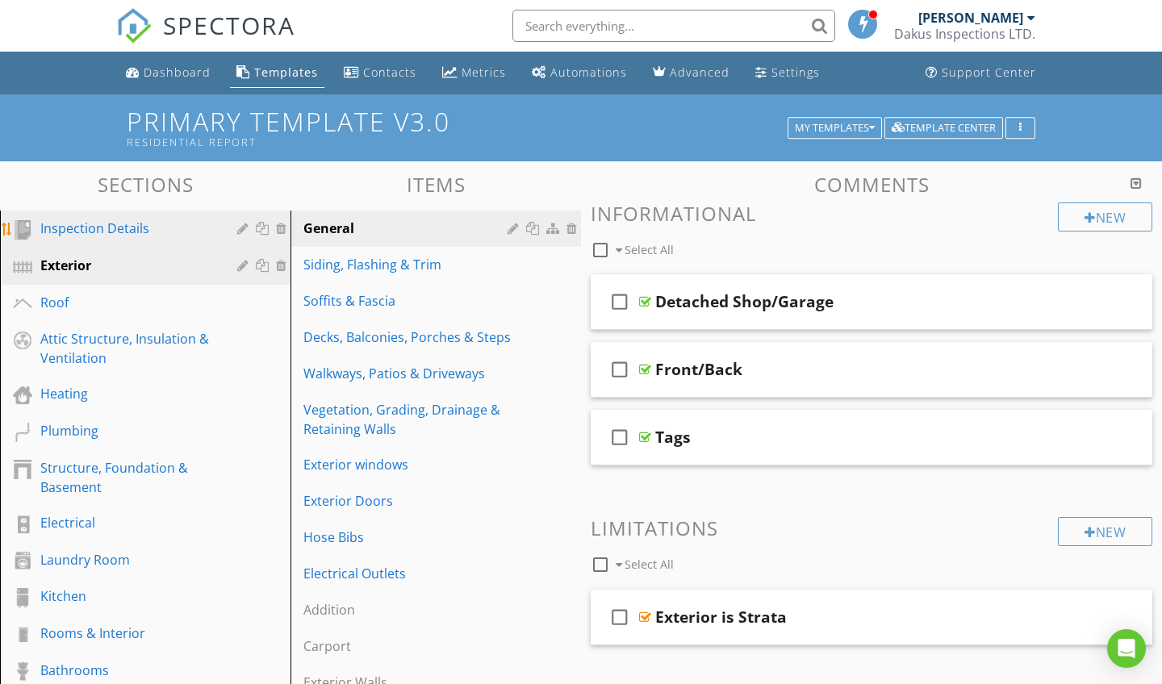
click at [179, 240] on link "Inspection Details" at bounding box center [148, 229] width 286 height 37
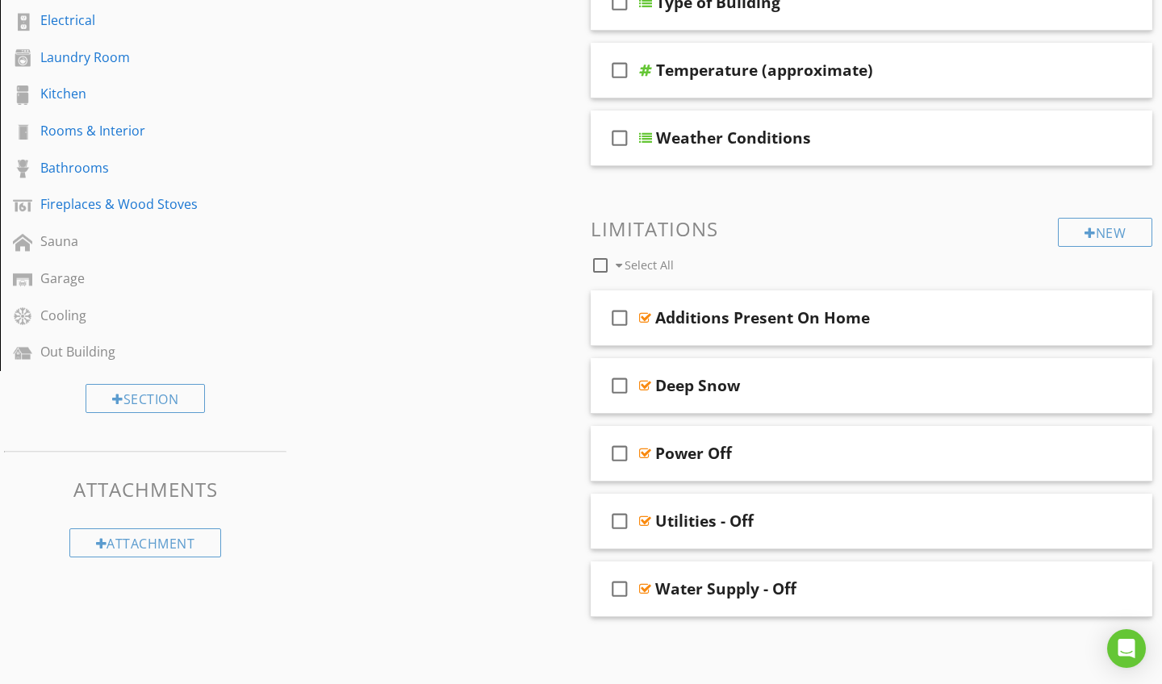
scroll to position [502, 0]
click at [805, 445] on div "Power Off" at bounding box center [853, 454] width 397 height 19
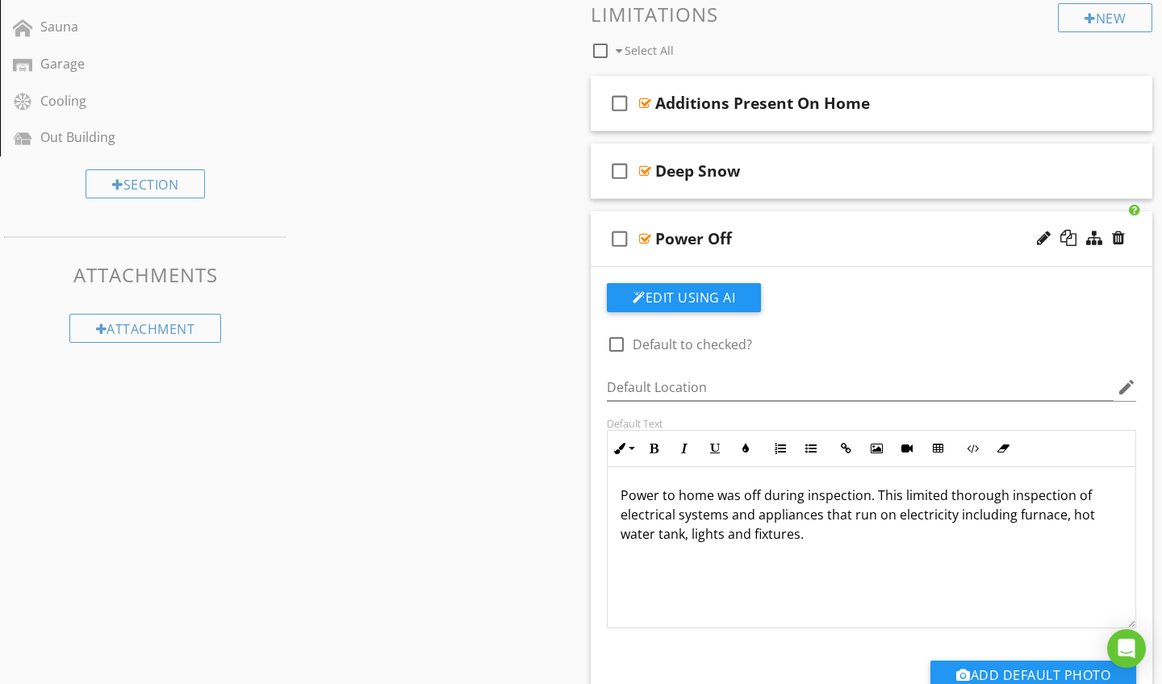
scroll to position [670, 0]
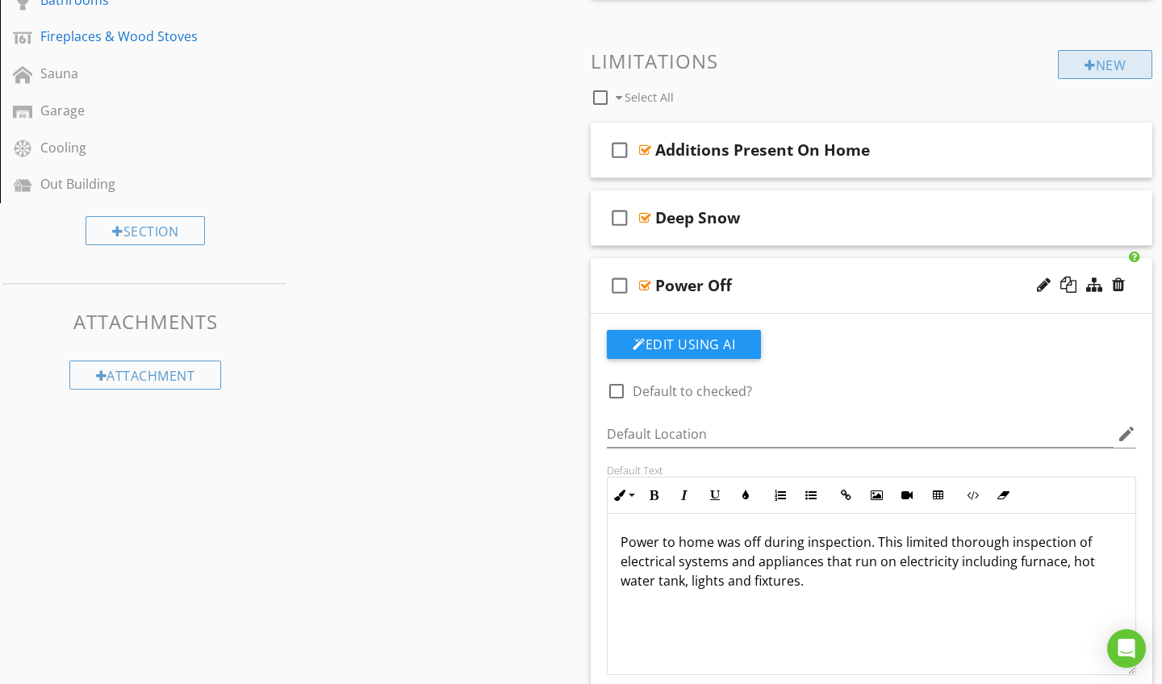
click at [1092, 63] on div "New" at bounding box center [1105, 64] width 94 height 29
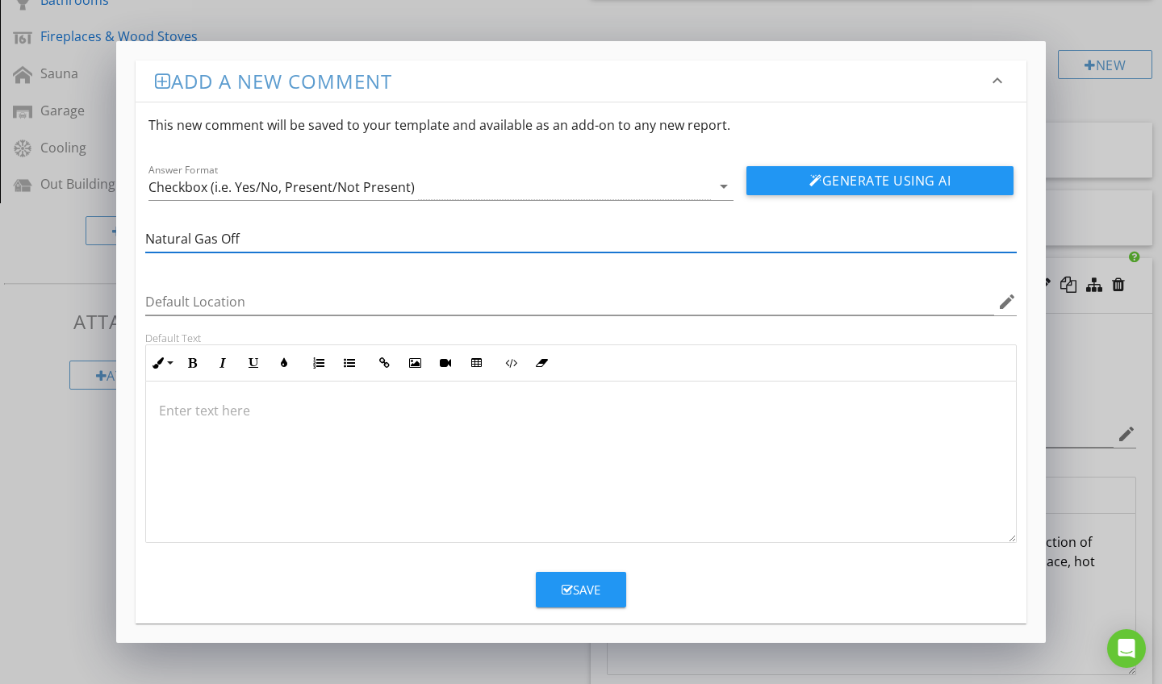
type input "Natural Gas Off"
click at [527, 439] on div at bounding box center [581, 462] width 870 height 161
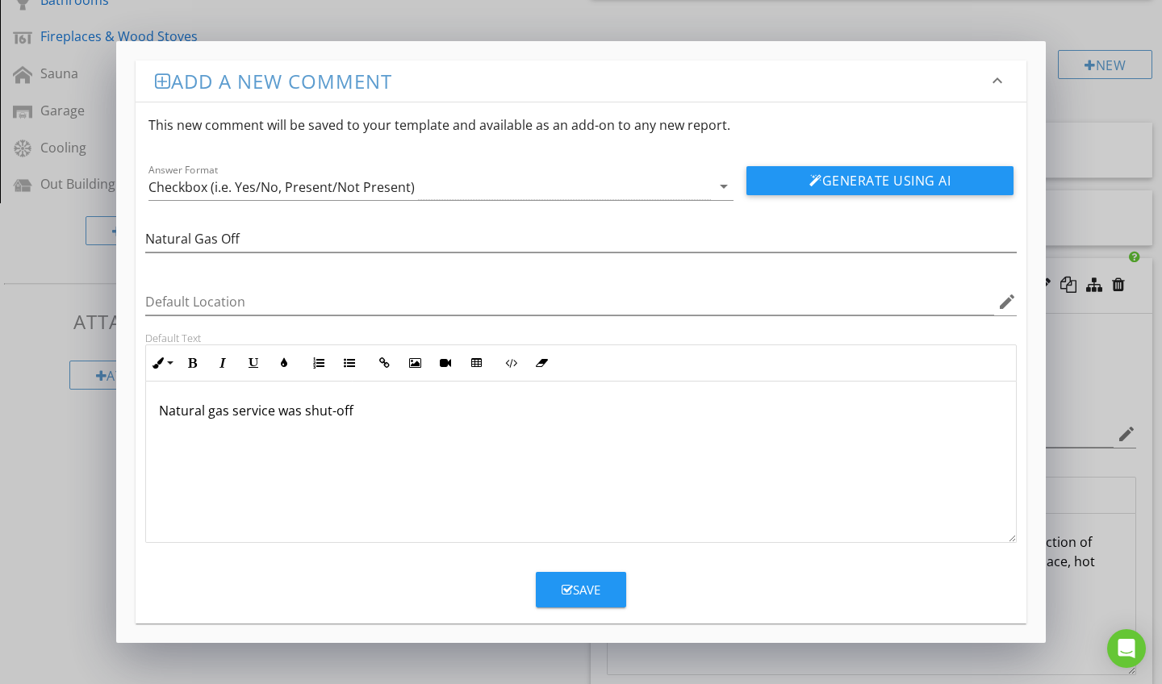
click at [269, 413] on p "Natural gas service was shut-off" at bounding box center [581, 410] width 844 height 19
click at [503, 395] on div "Natural gas service to home was shut-off" at bounding box center [581, 462] width 870 height 161
click at [483, 405] on p "Natural gas service to home was shut-off" at bounding box center [581, 410] width 844 height 19
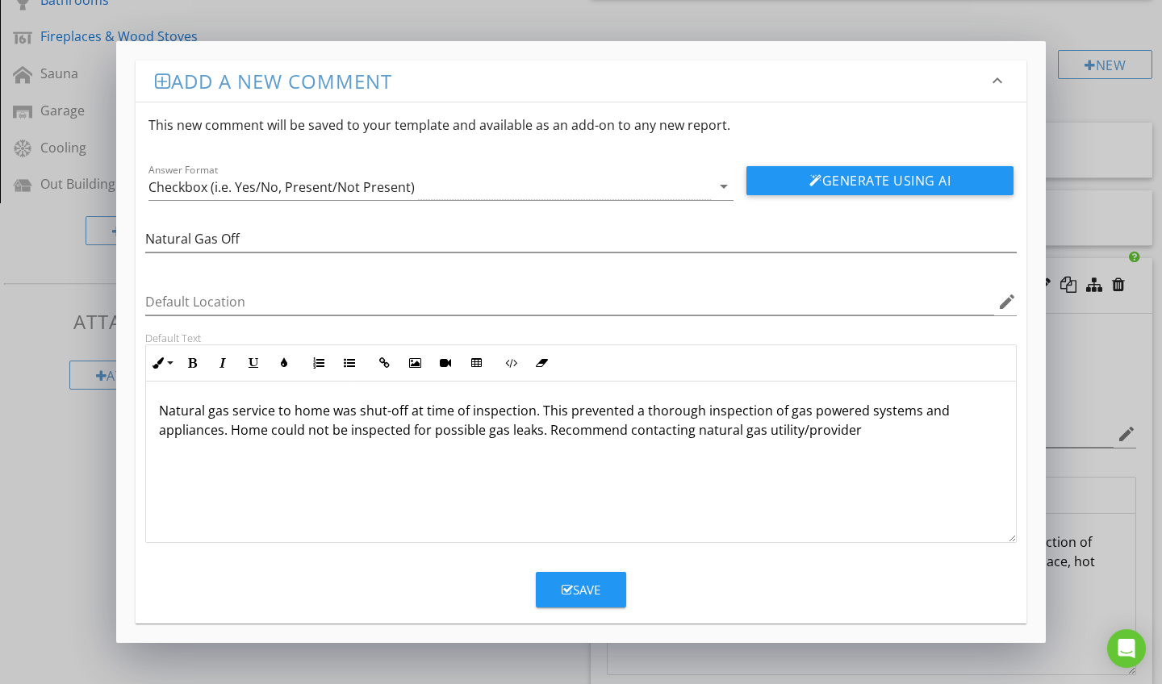
click at [793, 431] on p "Natural gas service to home was shut-off at time of inspection. This prevented …" at bounding box center [581, 420] width 844 height 39
click at [943, 427] on p "Natural gas service to home was shut-off at time of inspection. This prevented …" at bounding box center [581, 420] width 844 height 39
click at [912, 432] on p "Natural gas service to home was shut-off at time of inspection. This prevented …" at bounding box center [581, 430] width 844 height 58
click at [312, 448] on p "Natural gas service to home was shut-off at time of inspection. This prevented …" at bounding box center [581, 430] width 844 height 58
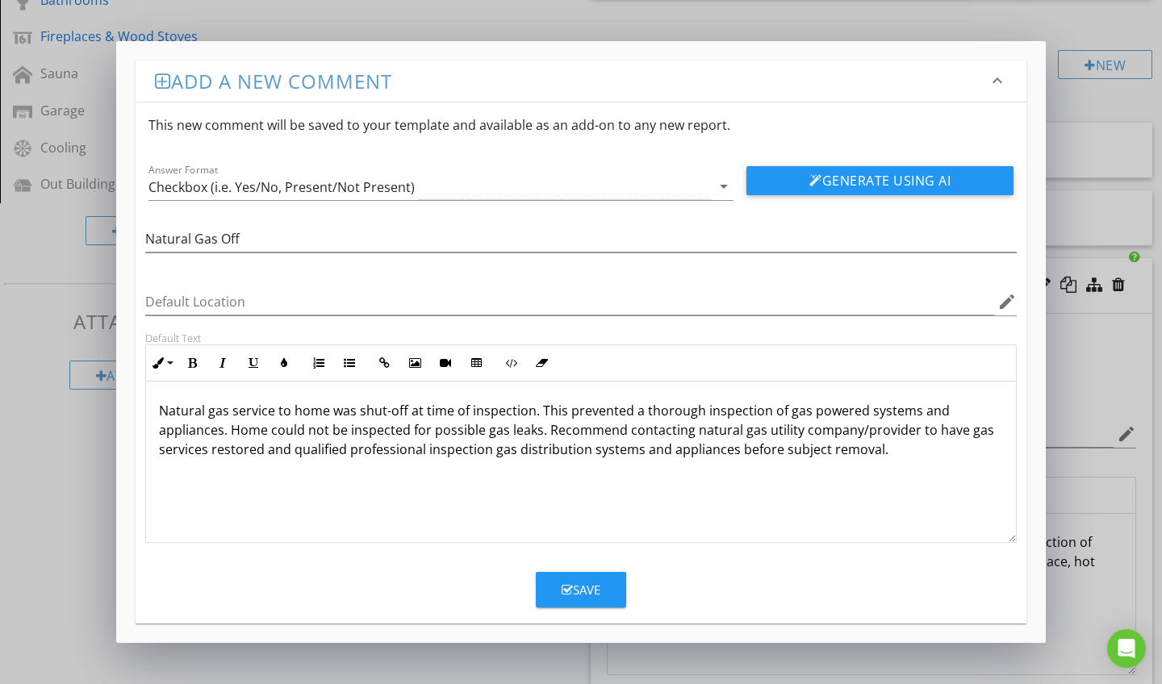
click at [583, 578] on button "Save" at bounding box center [581, 589] width 90 height 35
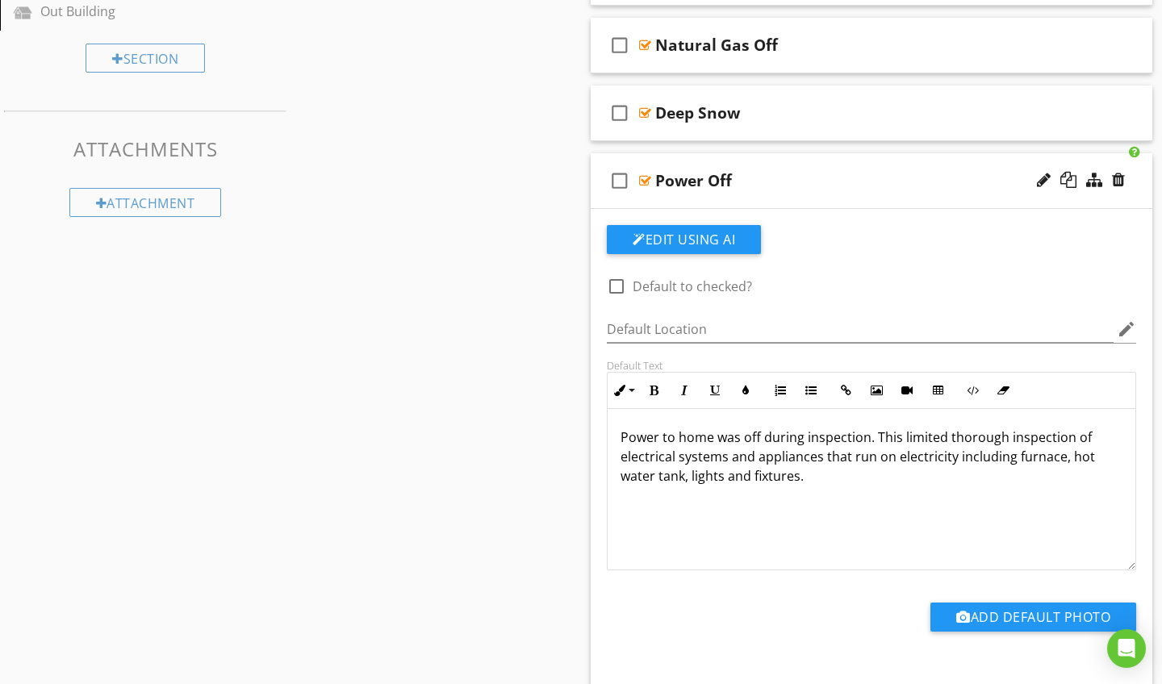
scroll to position [827, 0]
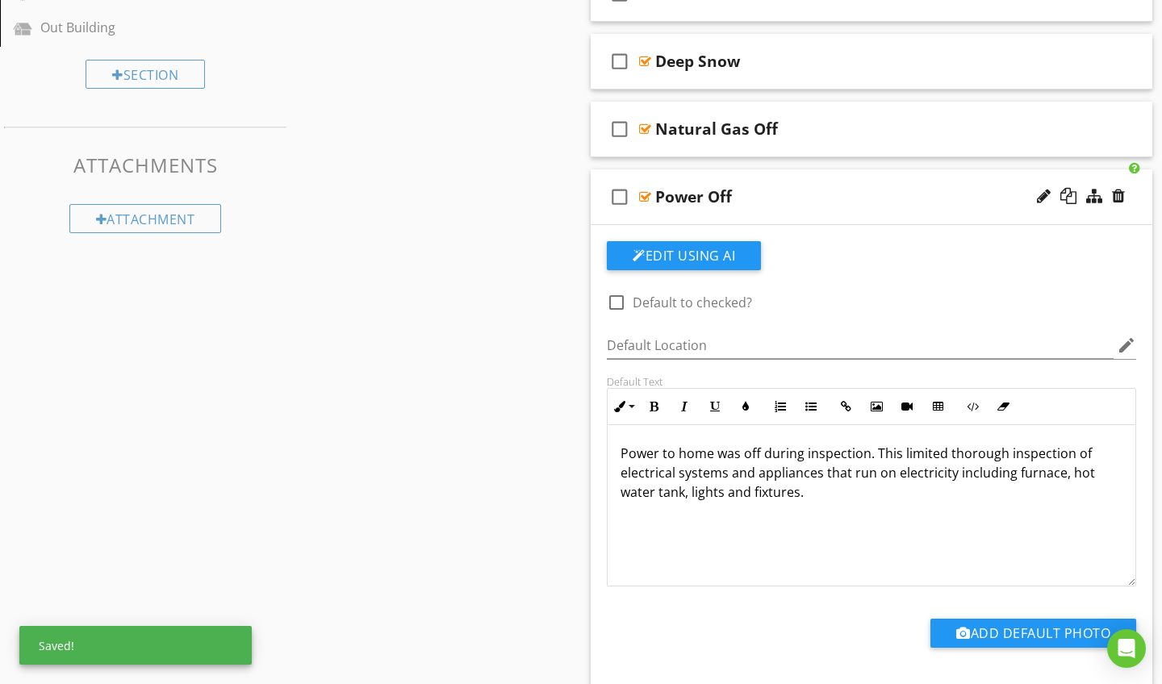
click at [483, 233] on div "Sections Inspection Details Exterior Roof Attic Structure, Insulation & Ventila…" at bounding box center [581, 114] width 1162 height 1560
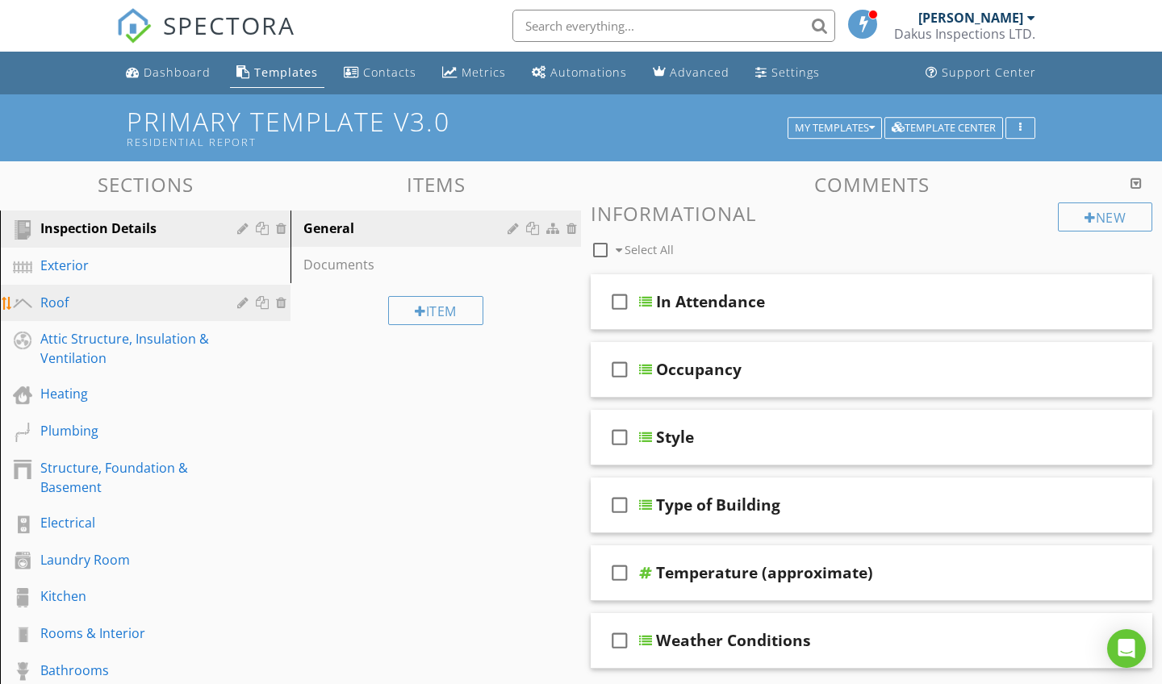
scroll to position [0, 0]
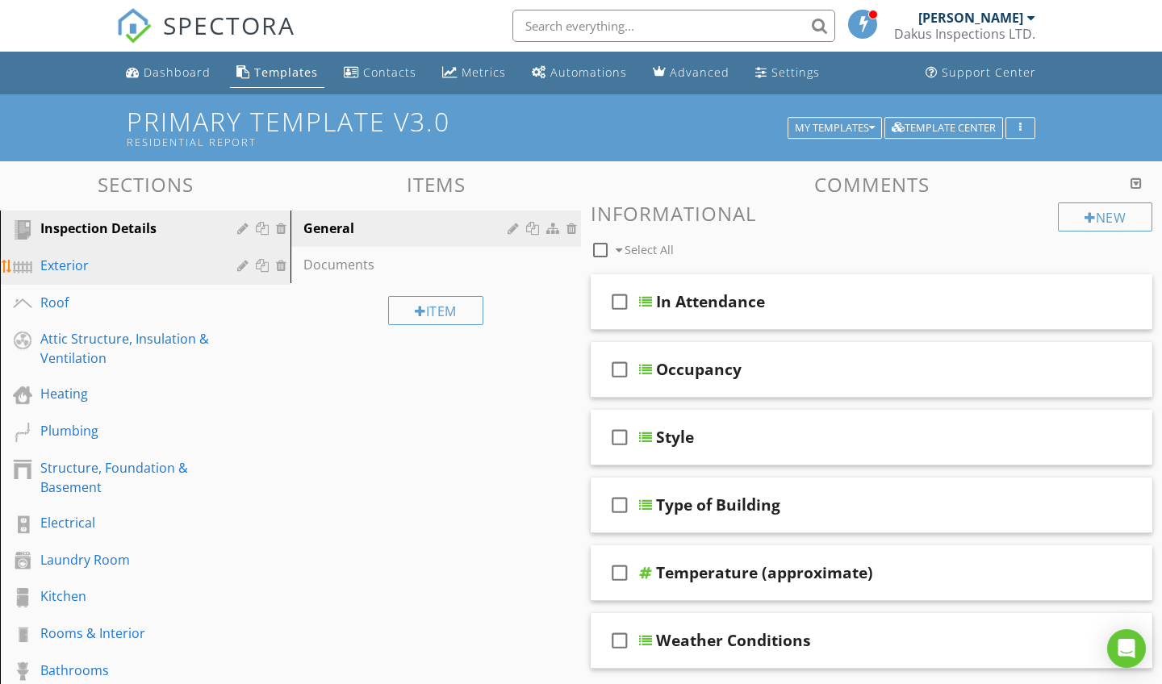
click at [95, 275] on div "Exterior" at bounding box center [157, 266] width 234 height 21
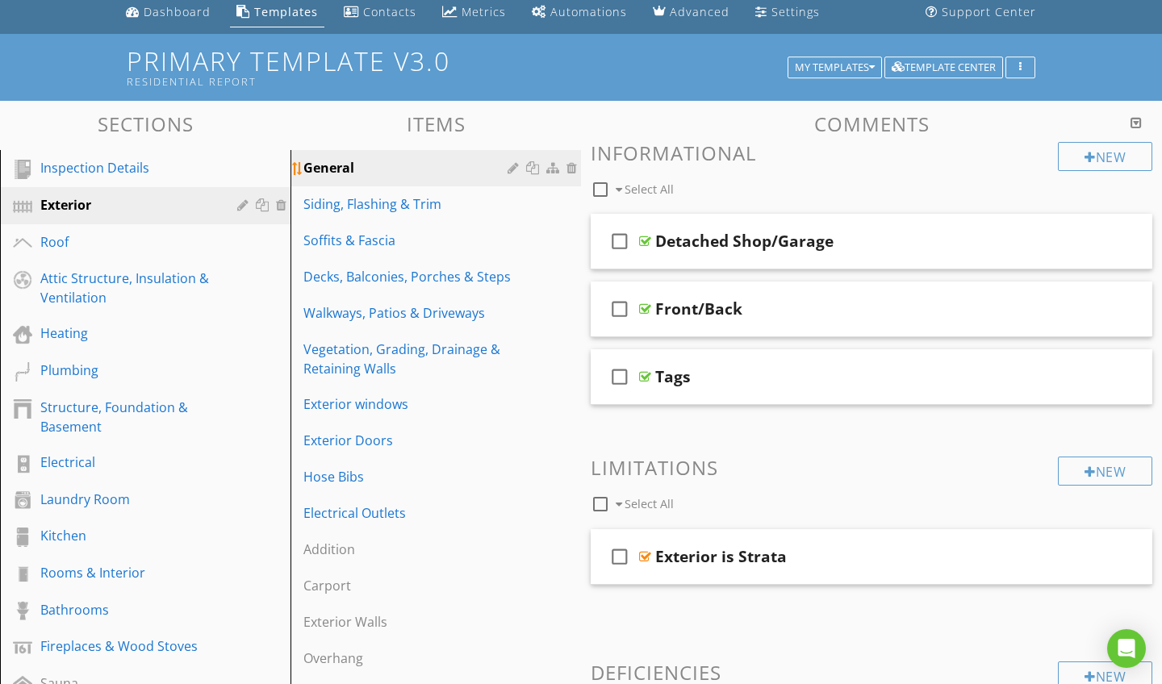
scroll to position [136, 0]
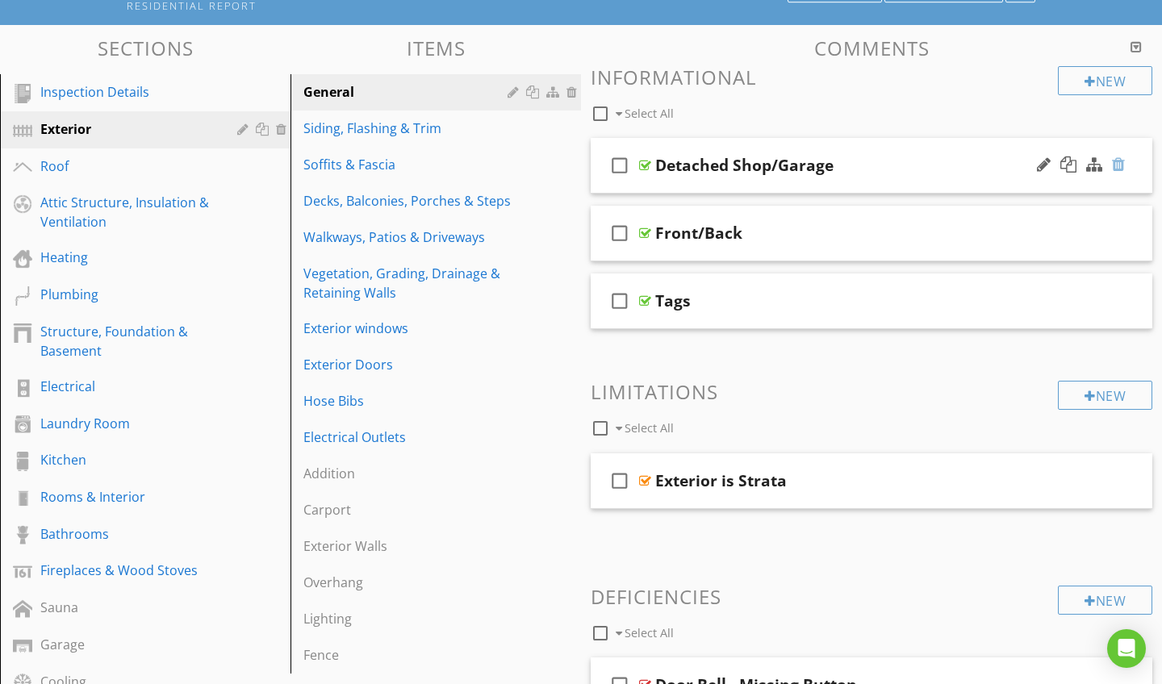
click at [1117, 162] on div at bounding box center [1118, 165] width 13 height 16
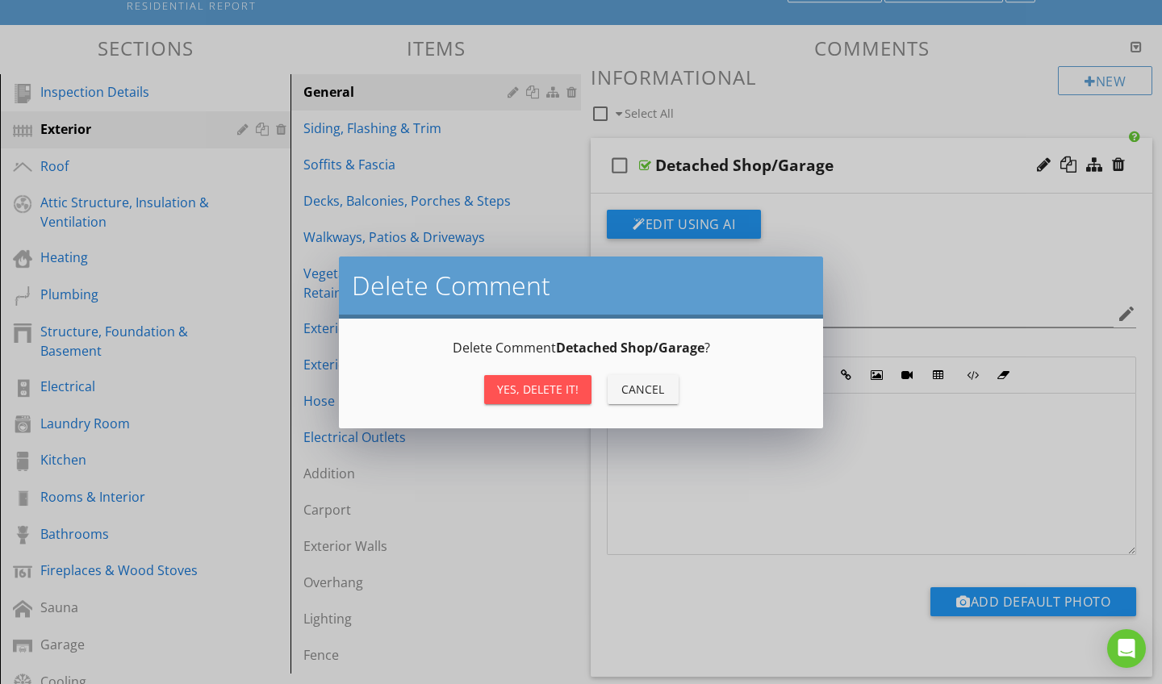
click at [540, 391] on div "Yes, Delete it!" at bounding box center [537, 389] width 81 height 17
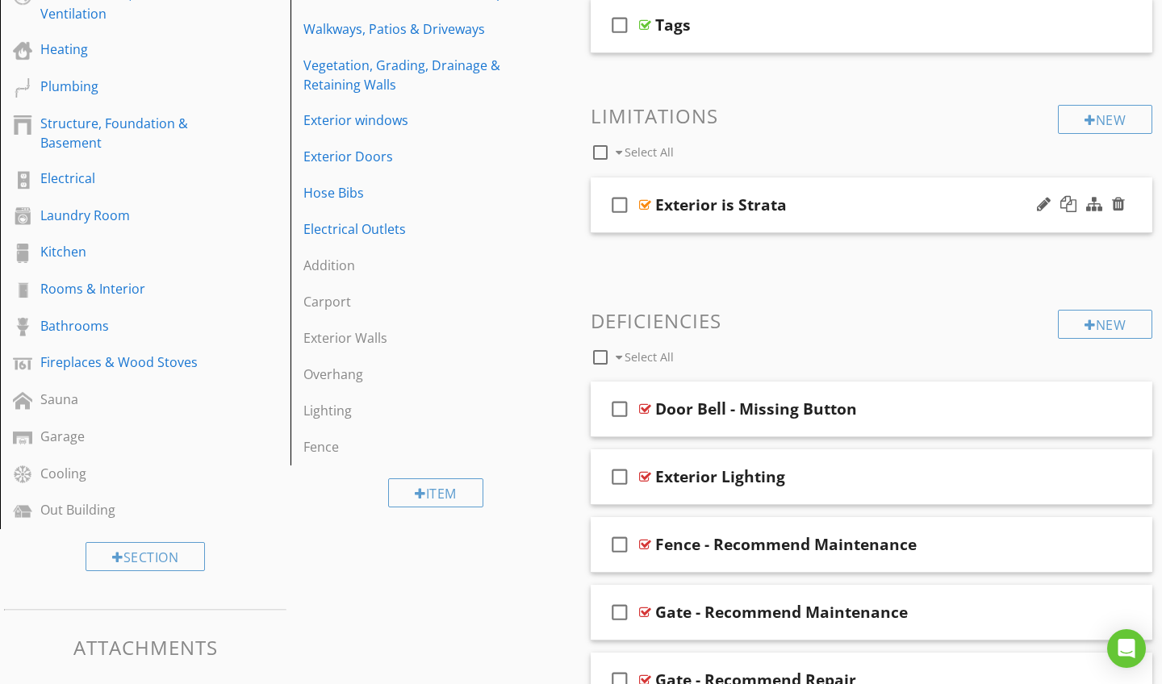
scroll to position [349, 0]
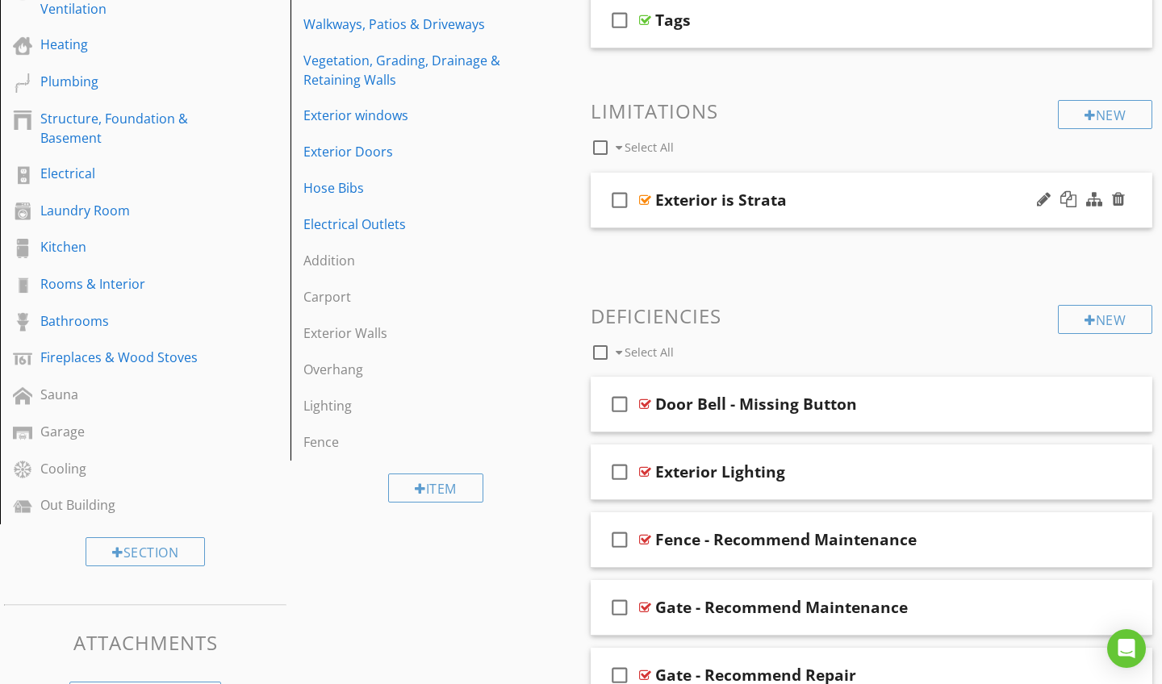
click at [829, 193] on div "Exterior is Strata" at bounding box center [853, 199] width 397 height 19
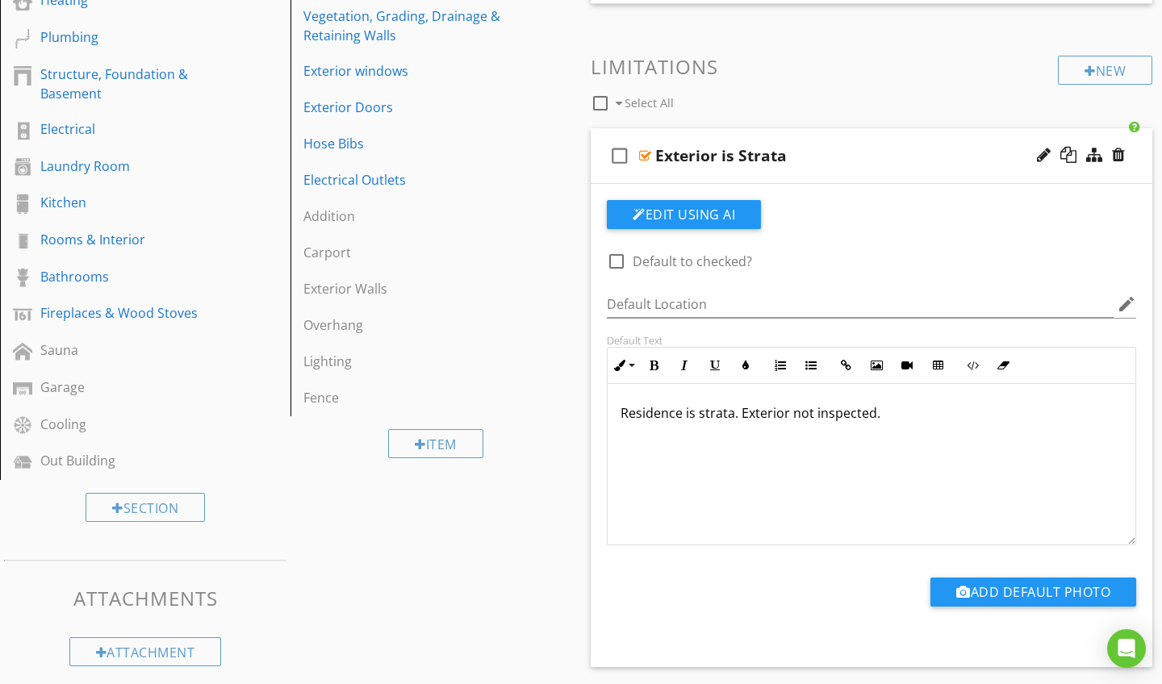
scroll to position [395, 0]
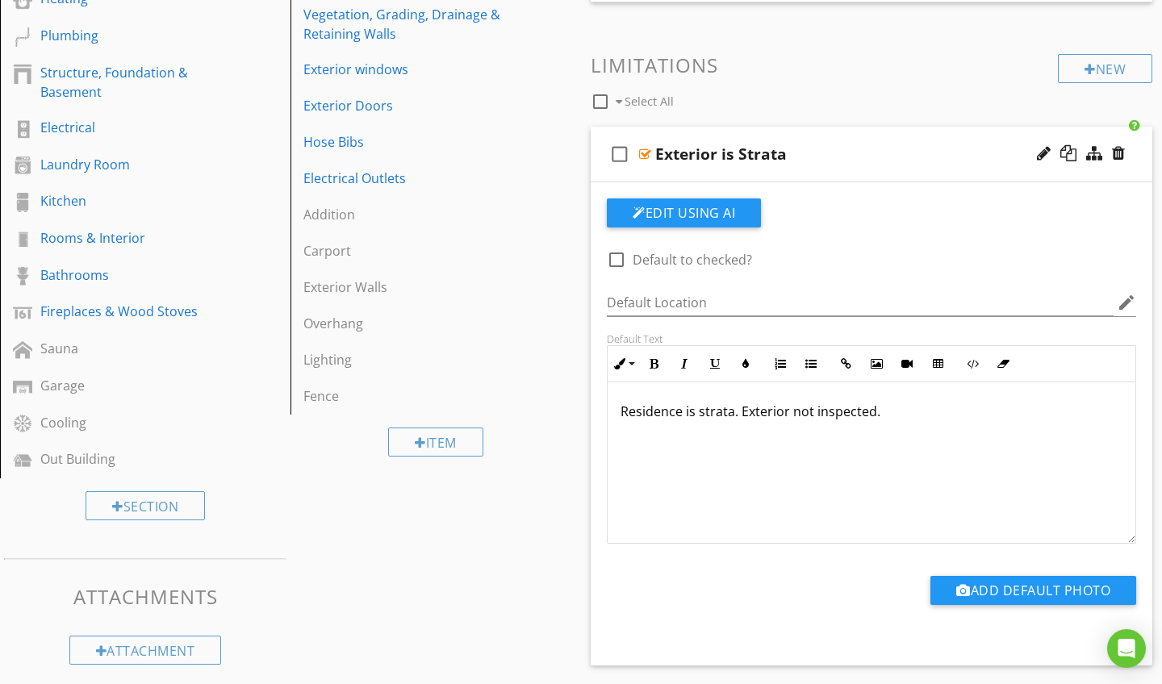
drag, startPoint x: 890, startPoint y: 414, endPoint x: 620, endPoint y: 412, distance: 270.3
click at [620, 412] on div "Residence is strata. Exterior not inspected." at bounding box center [871, 462] width 528 height 161
click at [950, 435] on div "Residence is strata. Exterior not inspected." at bounding box center [871, 462] width 528 height 161
drag, startPoint x: 732, startPoint y: 415, endPoint x: 598, endPoint y: 415, distance: 133.9
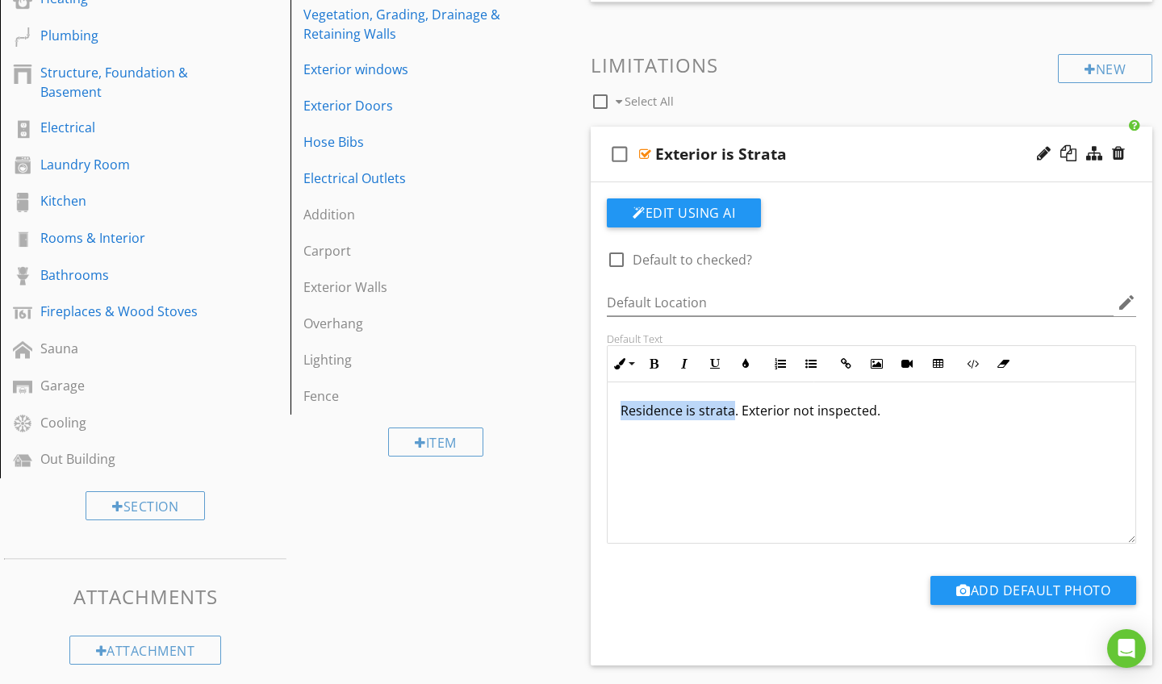
click at [598, 415] on div "Default Text Inline Style XLarge Large Normal Small Light Small/Light Bold Ital…" at bounding box center [871, 437] width 549 height 211
click at [731, 449] on div "Exterior of residence is covered by strata. Exterior not inspected." at bounding box center [871, 462] width 528 height 161
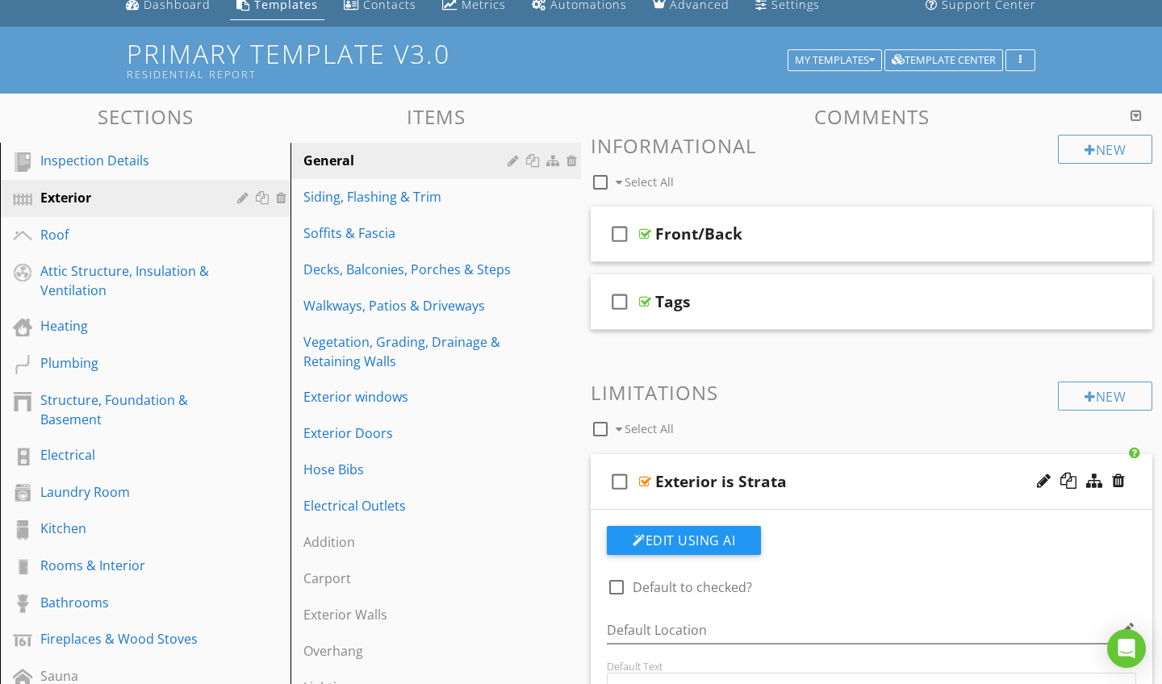
scroll to position [67, 0]
